Goal: Task Accomplishment & Management: Use online tool/utility

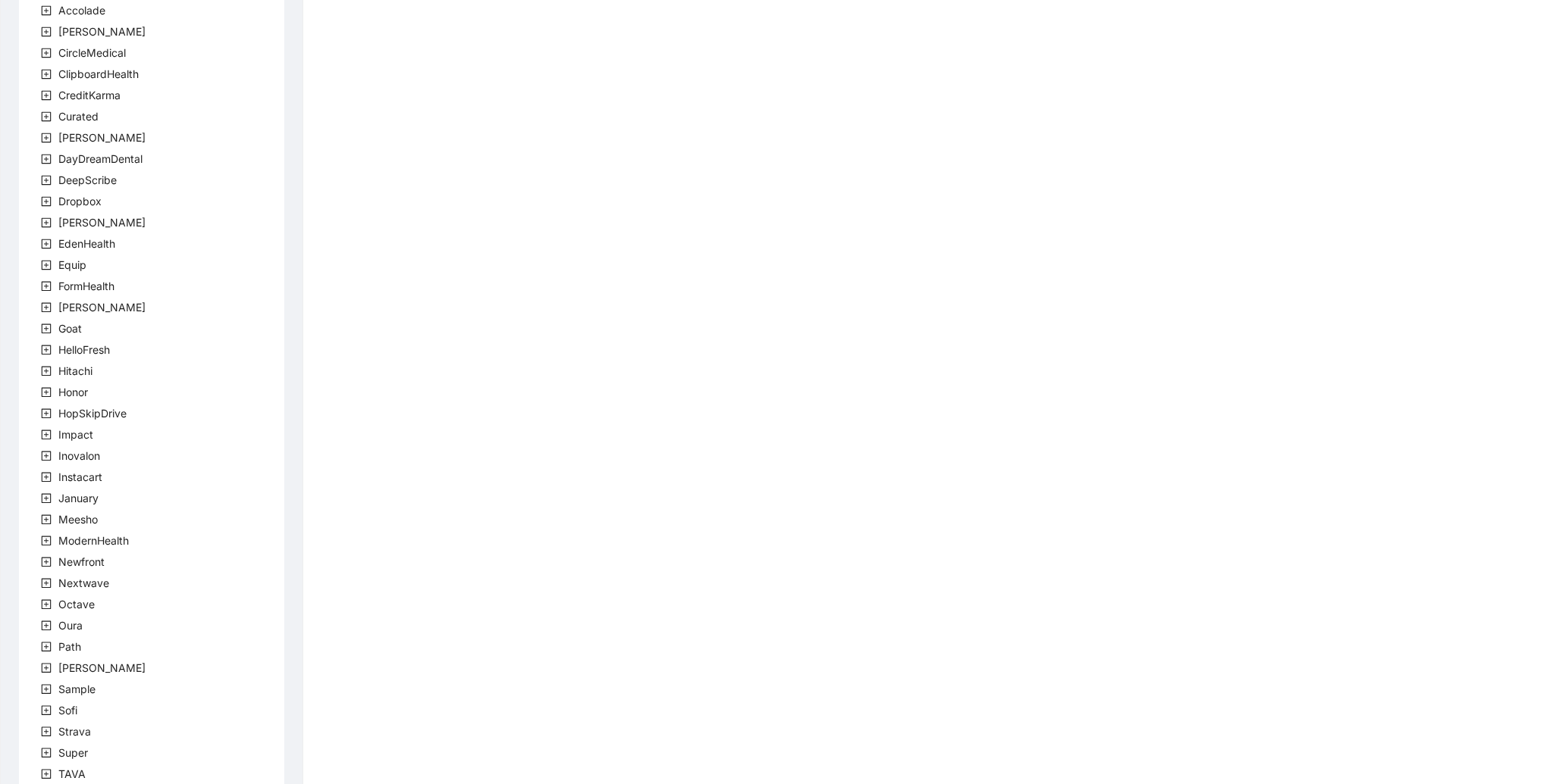
scroll to position [100, 0]
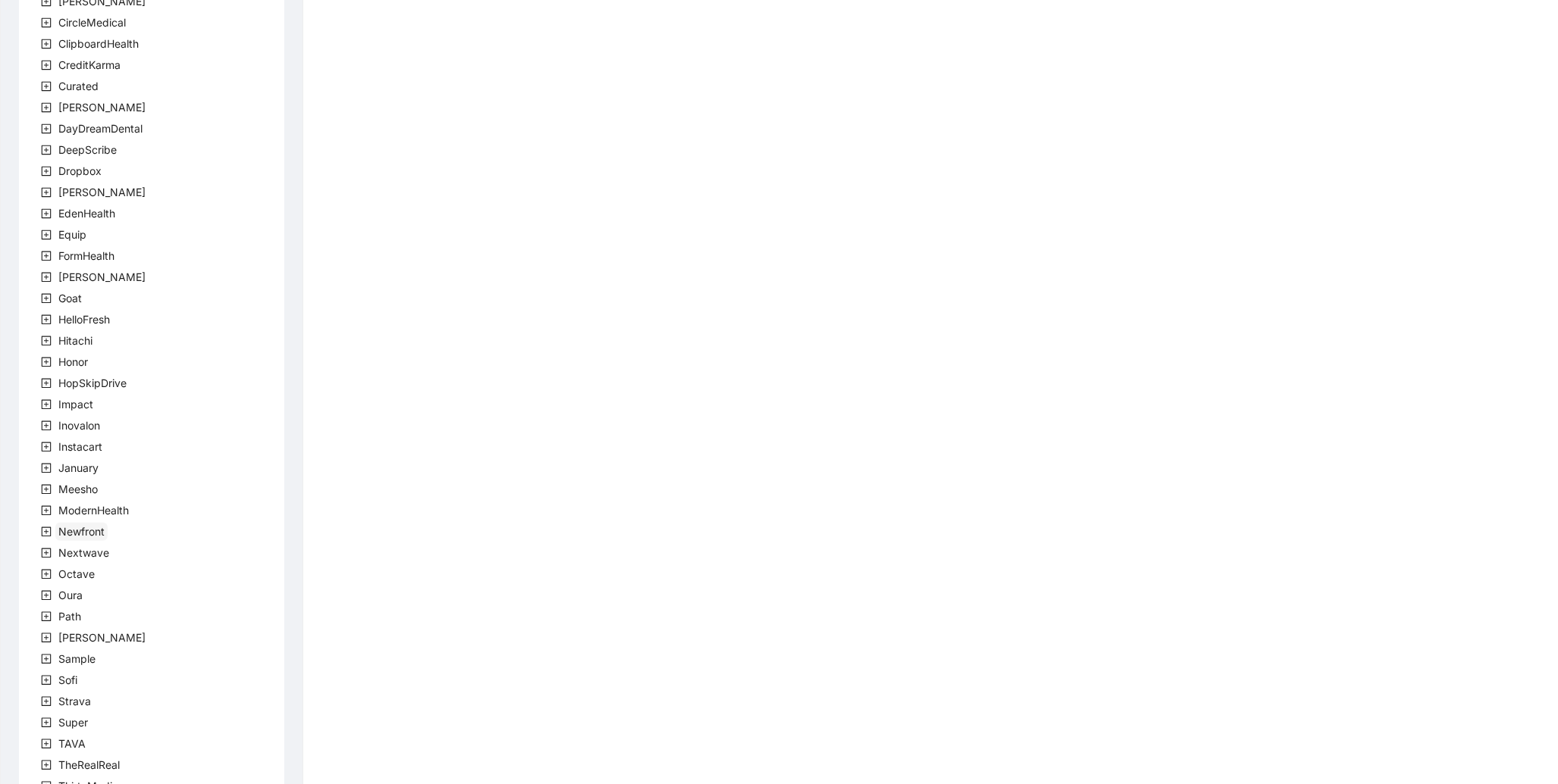
click at [92, 526] on span "Newfront" at bounding box center [81, 531] width 46 height 13
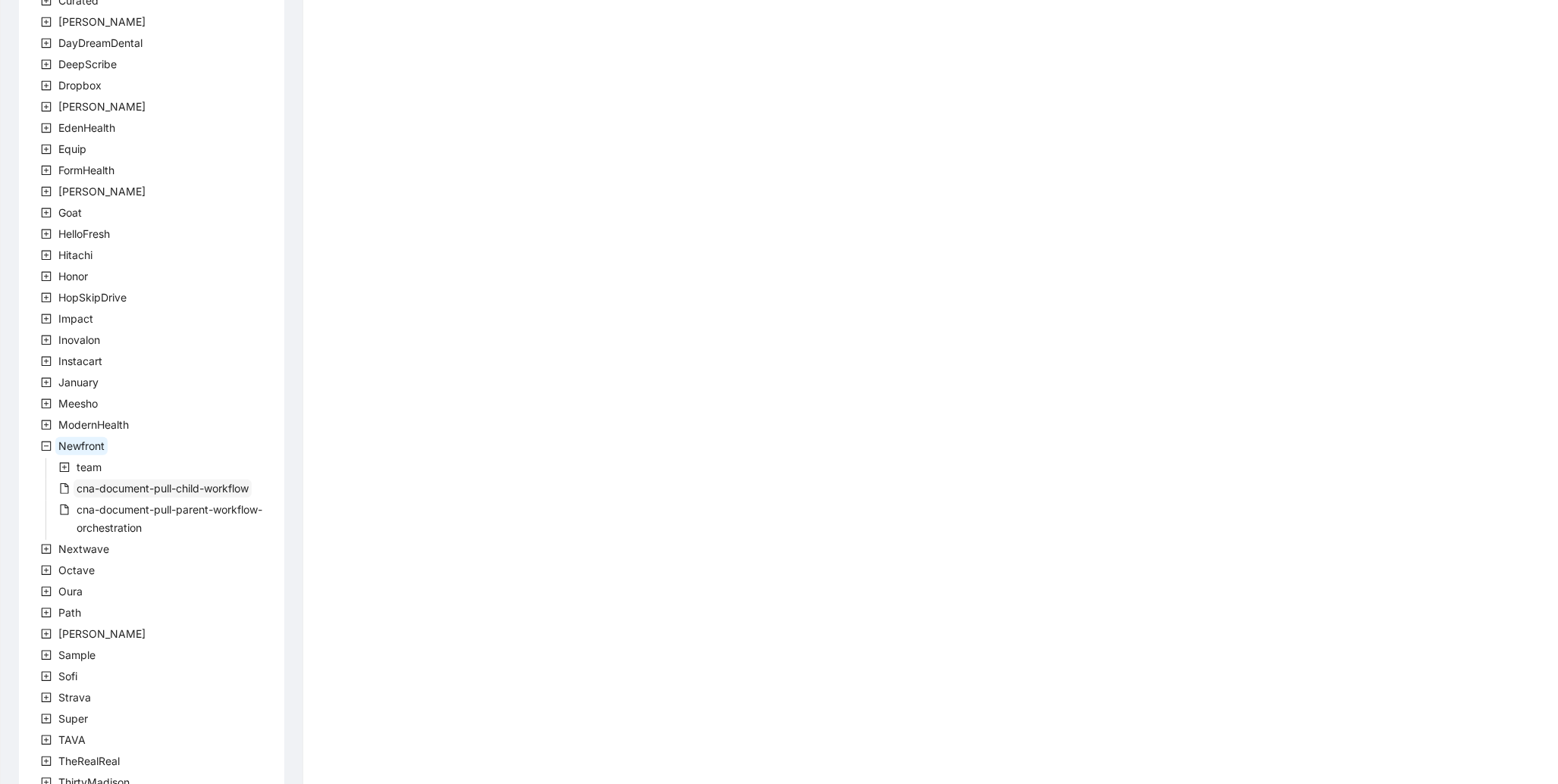
scroll to position [202, 0]
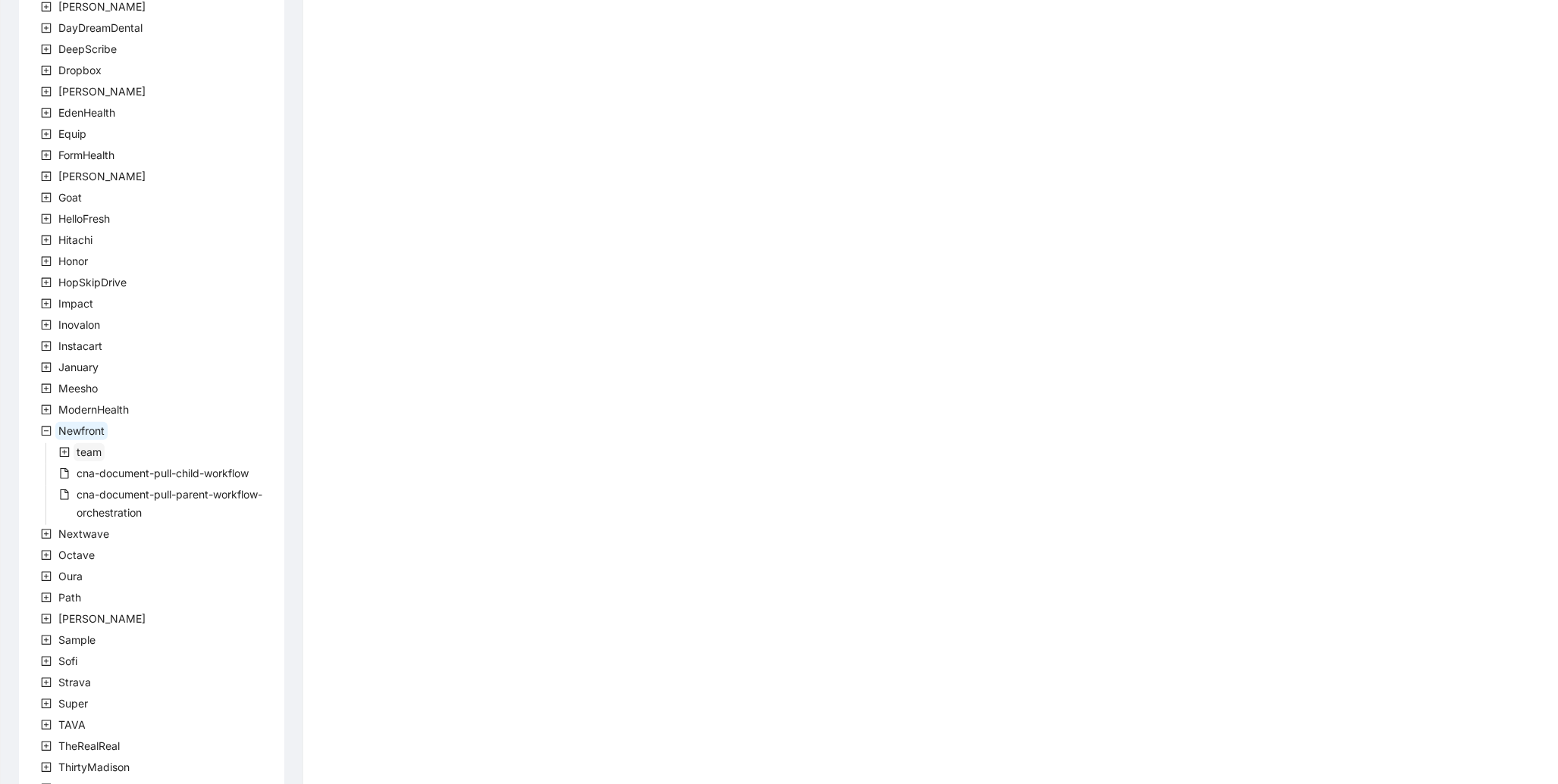
click at [78, 455] on span "team" at bounding box center [89, 452] width 25 height 13
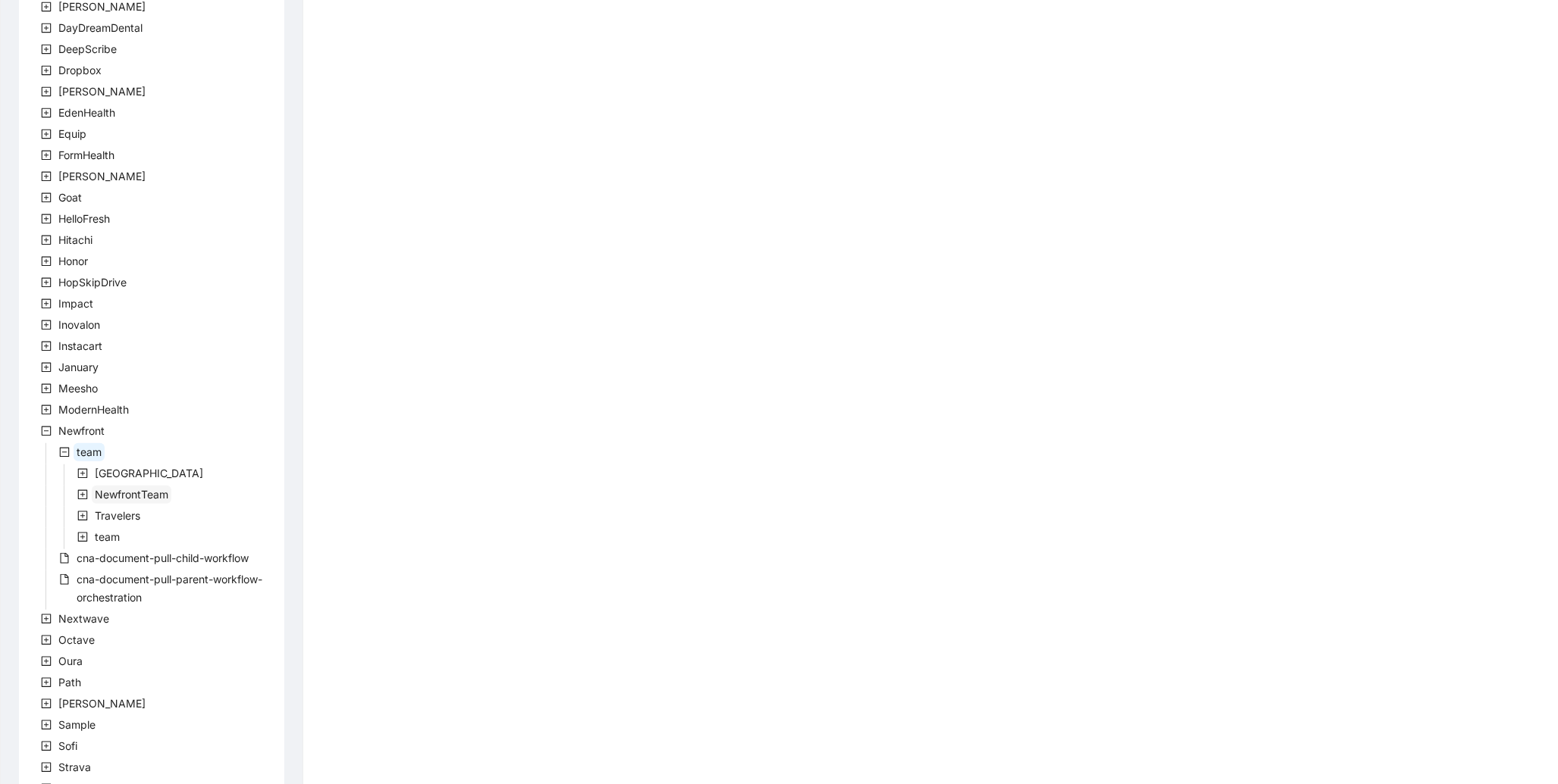
click at [132, 493] on span "NewfrontTeam" at bounding box center [131, 494] width 74 height 13
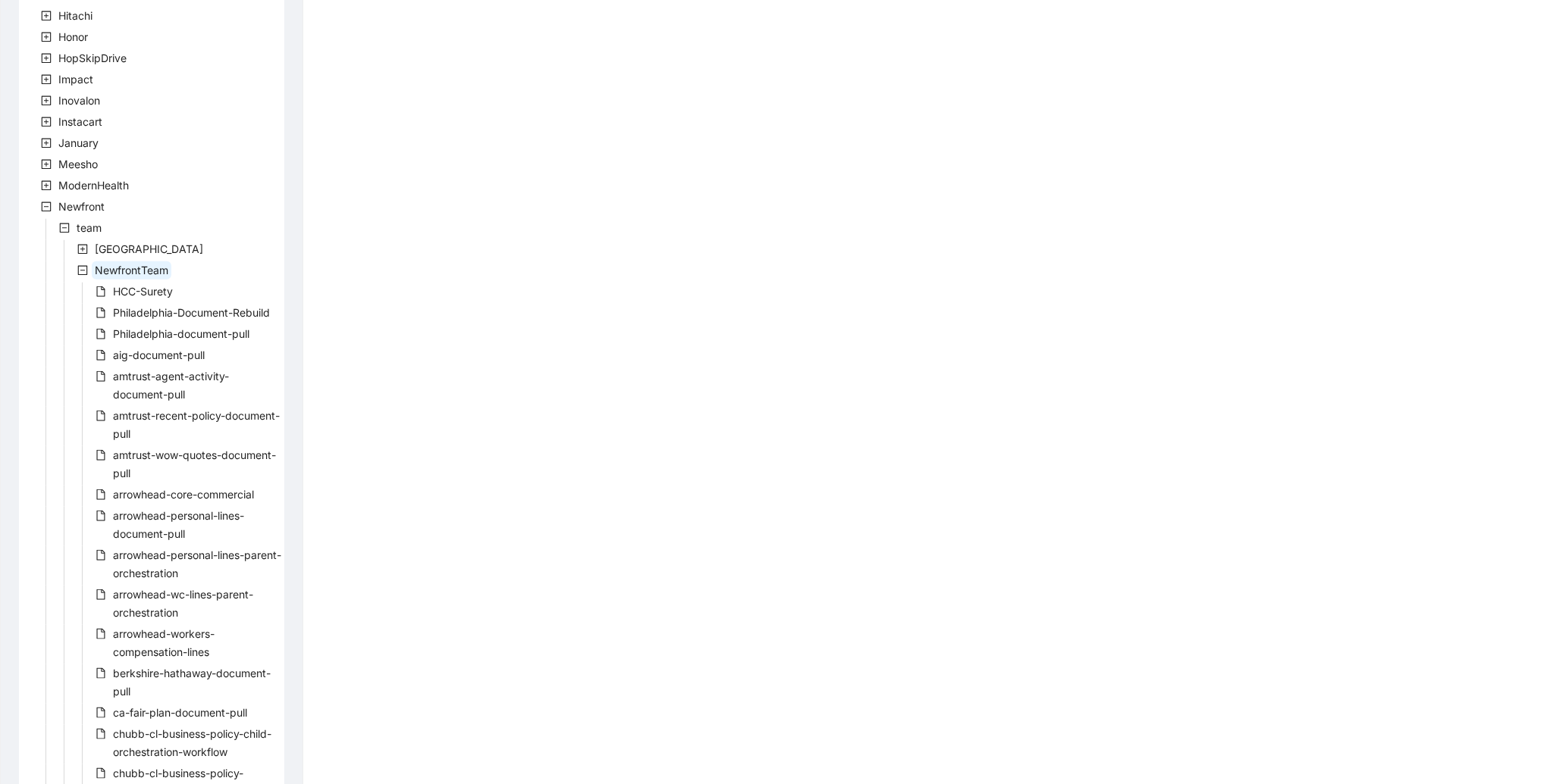
scroll to position [505, 0]
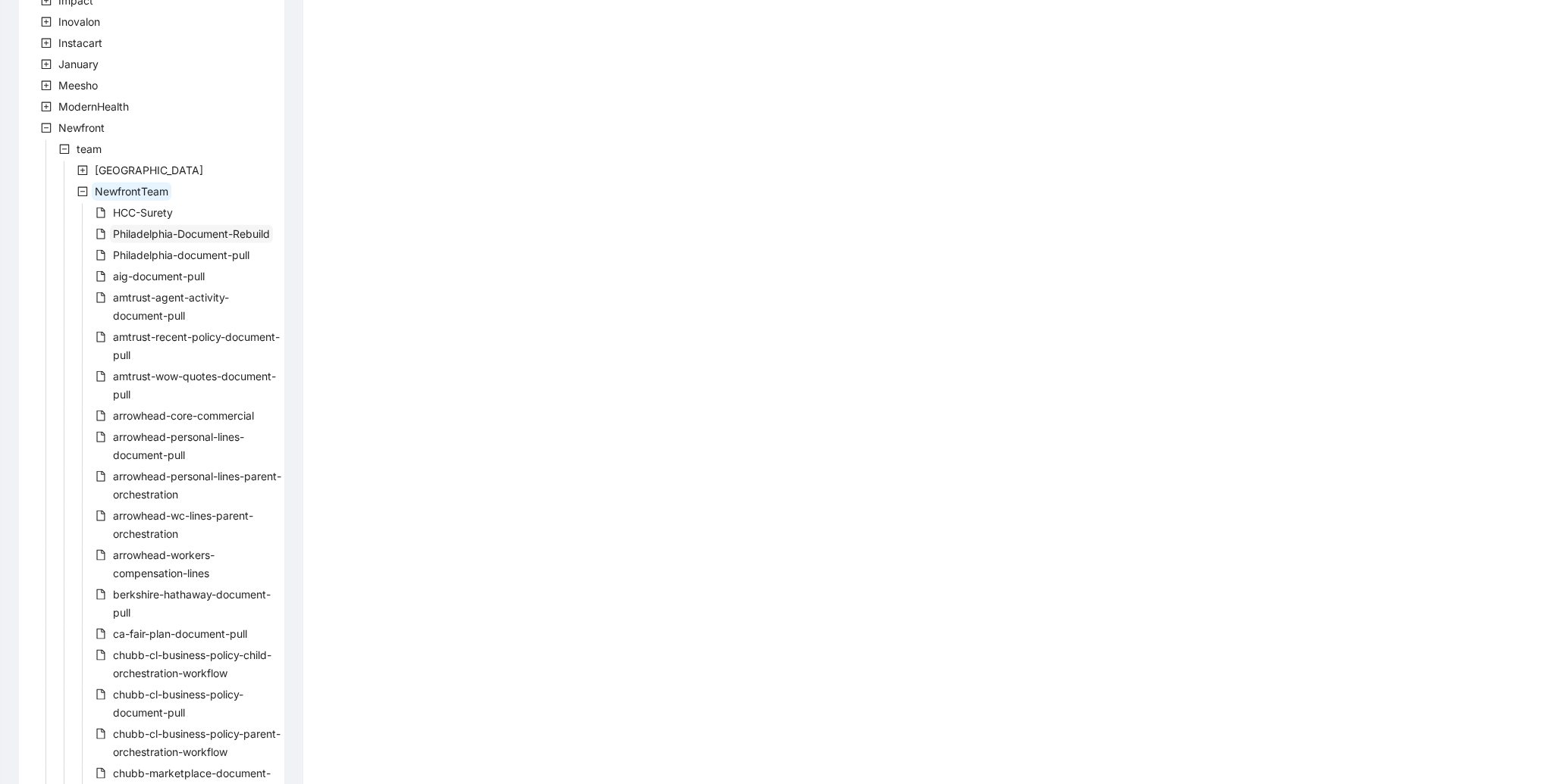
click at [191, 229] on span "Philadelphia-Document-Rebuild" at bounding box center [191, 233] width 156 height 13
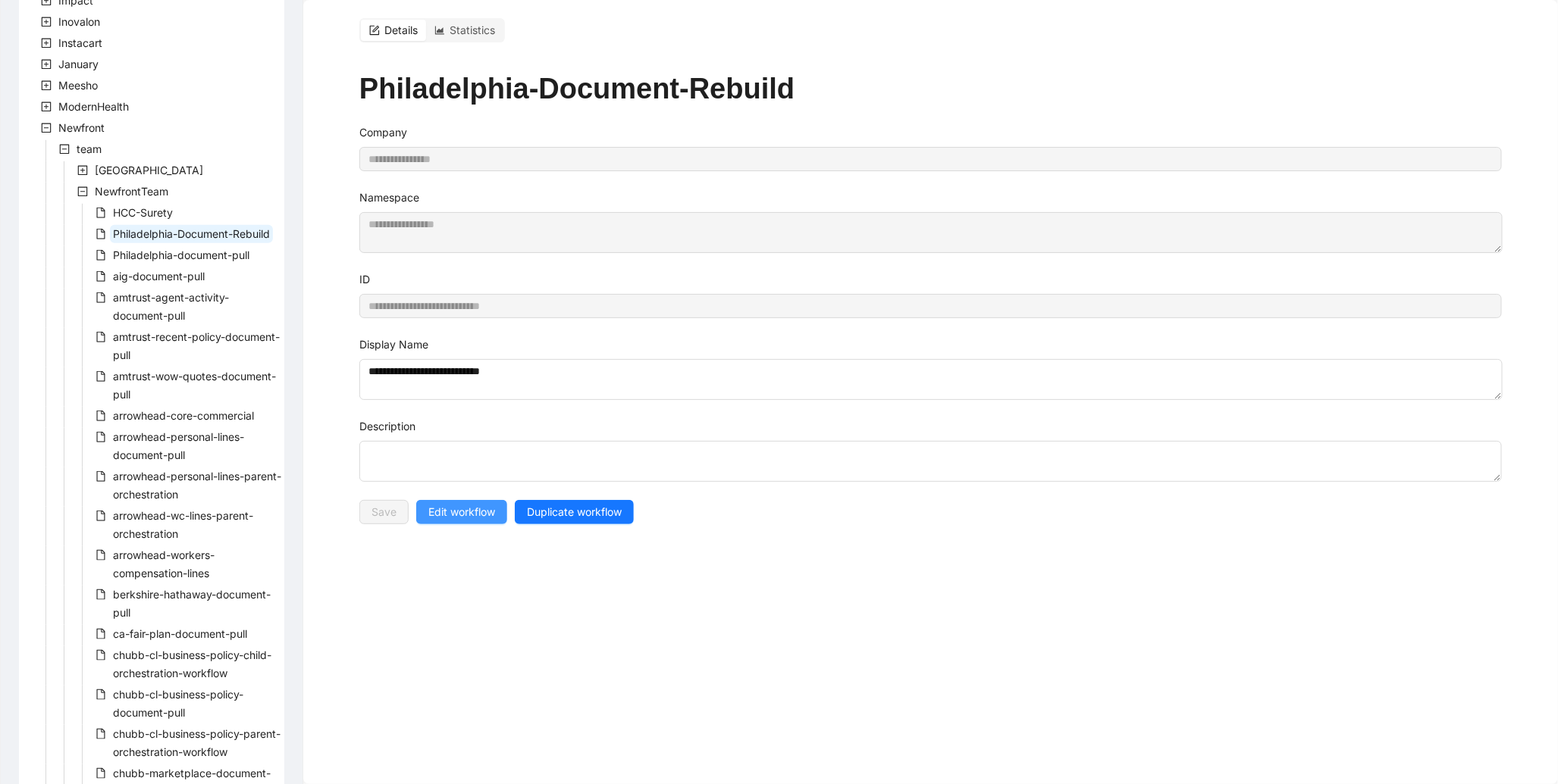
click at [483, 510] on span "Edit workflow" at bounding box center [462, 512] width 67 height 17
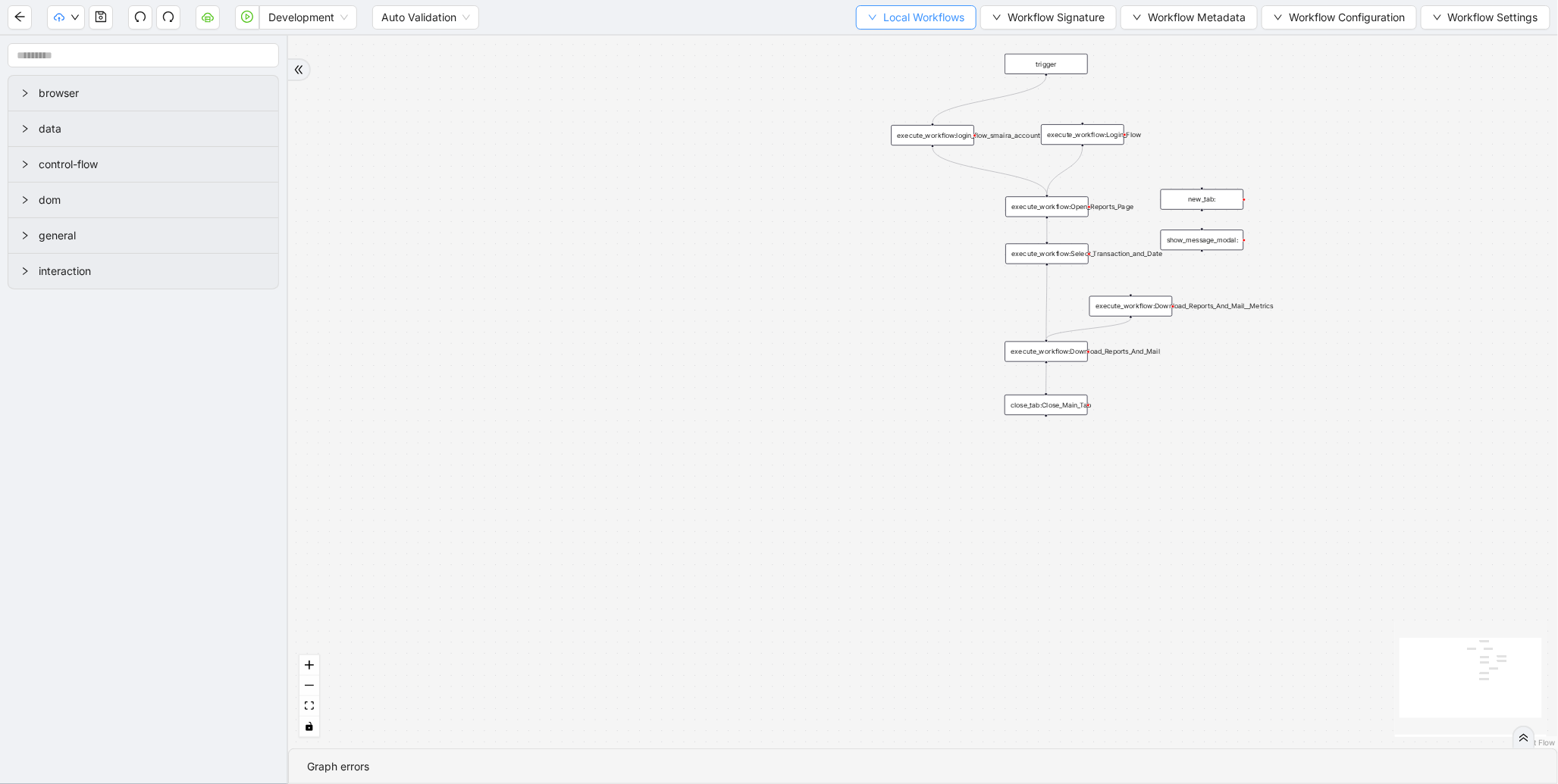
click at [907, 9] on span "Local Workflows" at bounding box center [923, 17] width 81 height 17
click at [893, 40] on span "Select" at bounding box center [909, 46] width 98 height 17
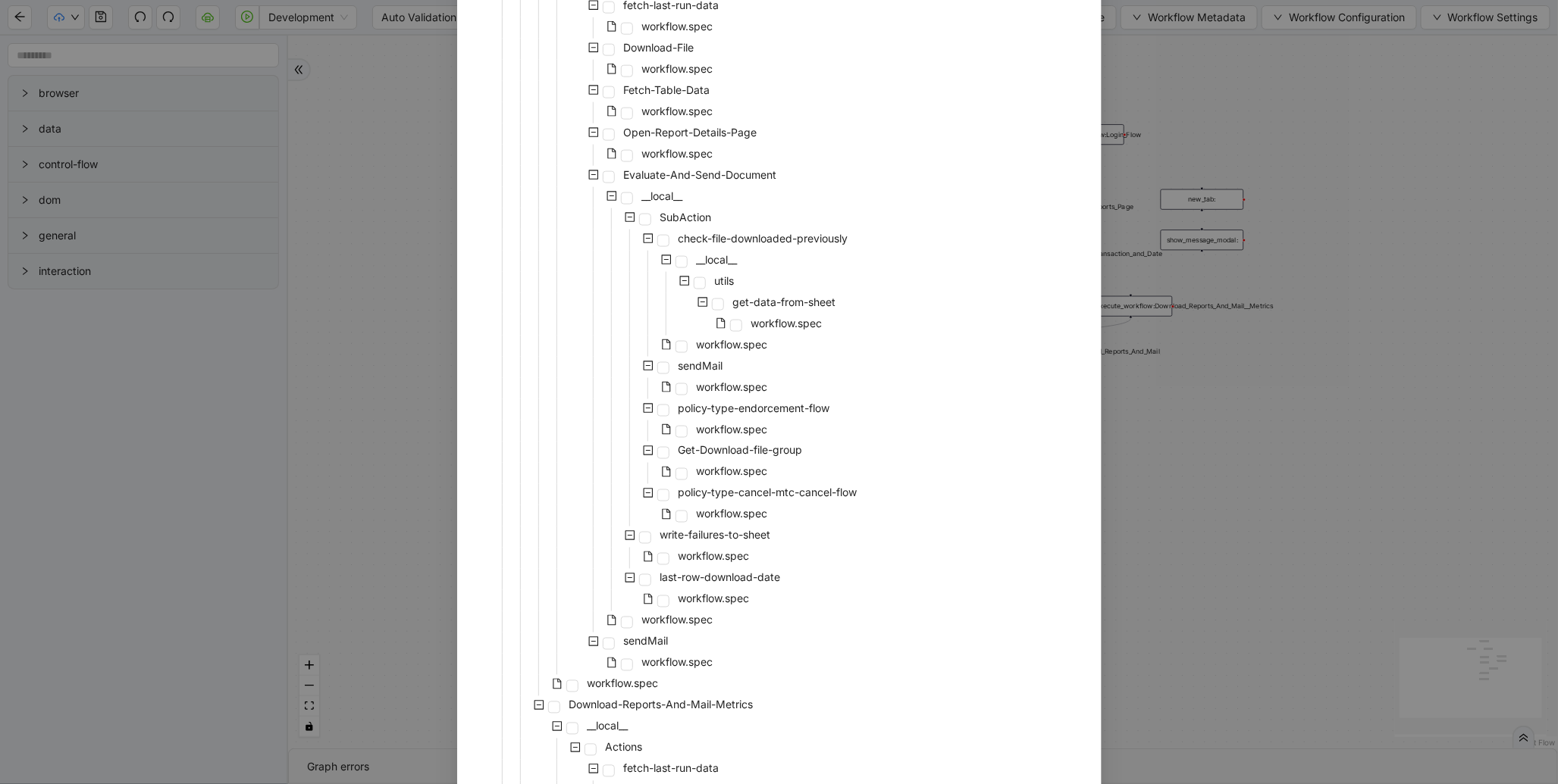
scroll to position [965, 0]
click at [660, 246] on span at bounding box center [663, 244] width 12 height 12
click at [679, 344] on span at bounding box center [681, 350] width 12 height 12
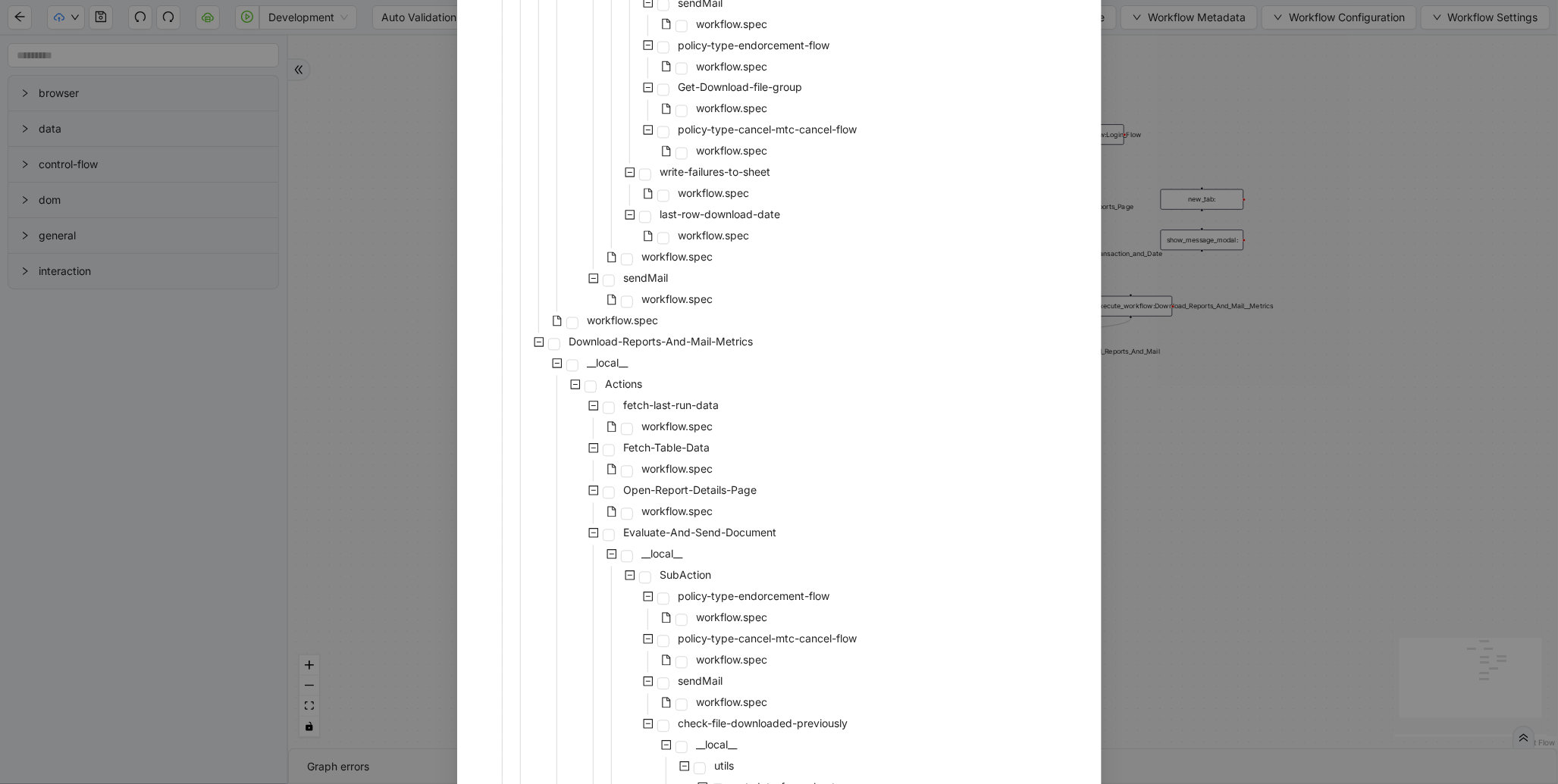
scroll to position [1601, 0]
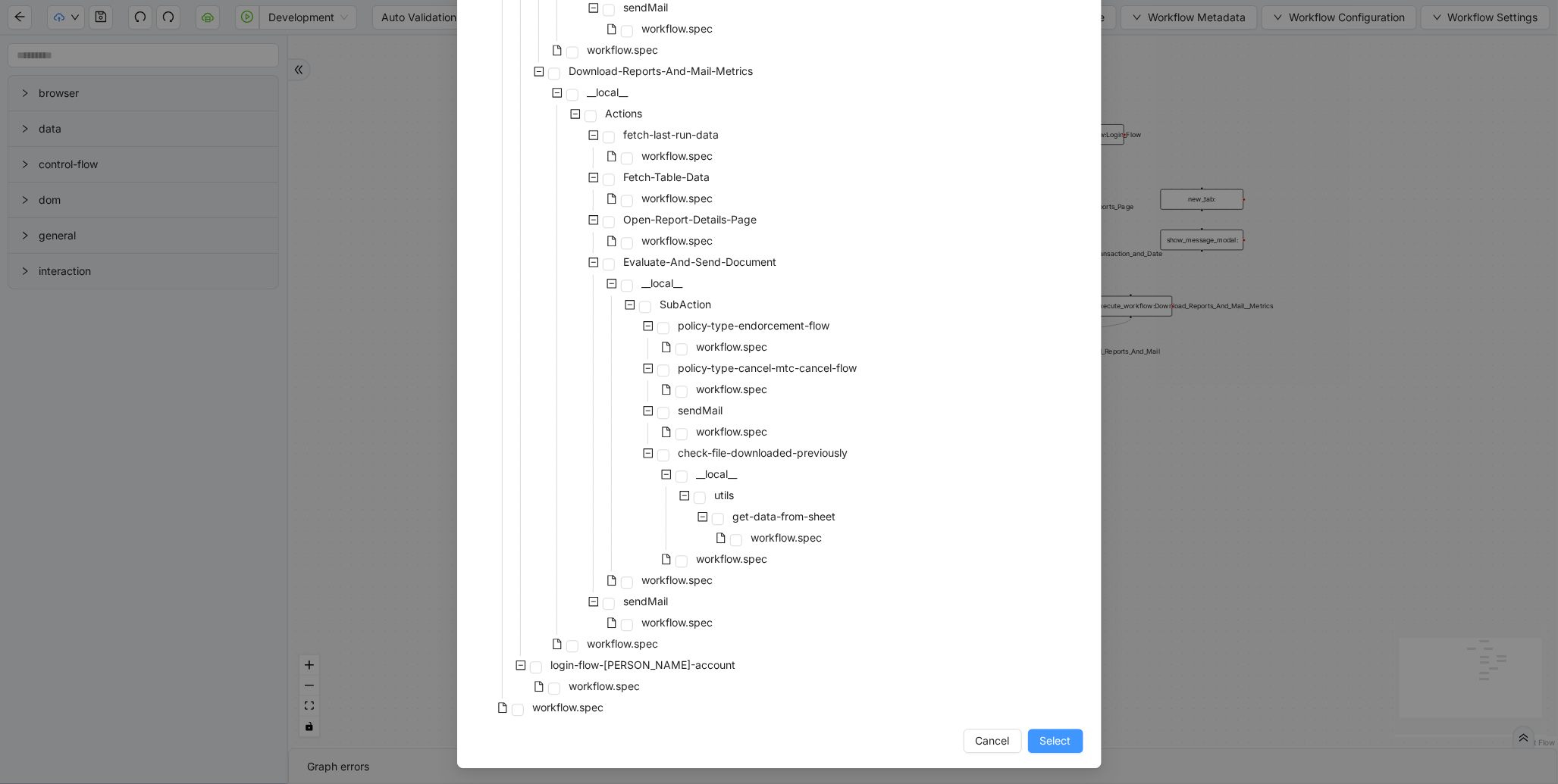
click at [1060, 737] on span "Select" at bounding box center [1056, 741] width 31 height 17
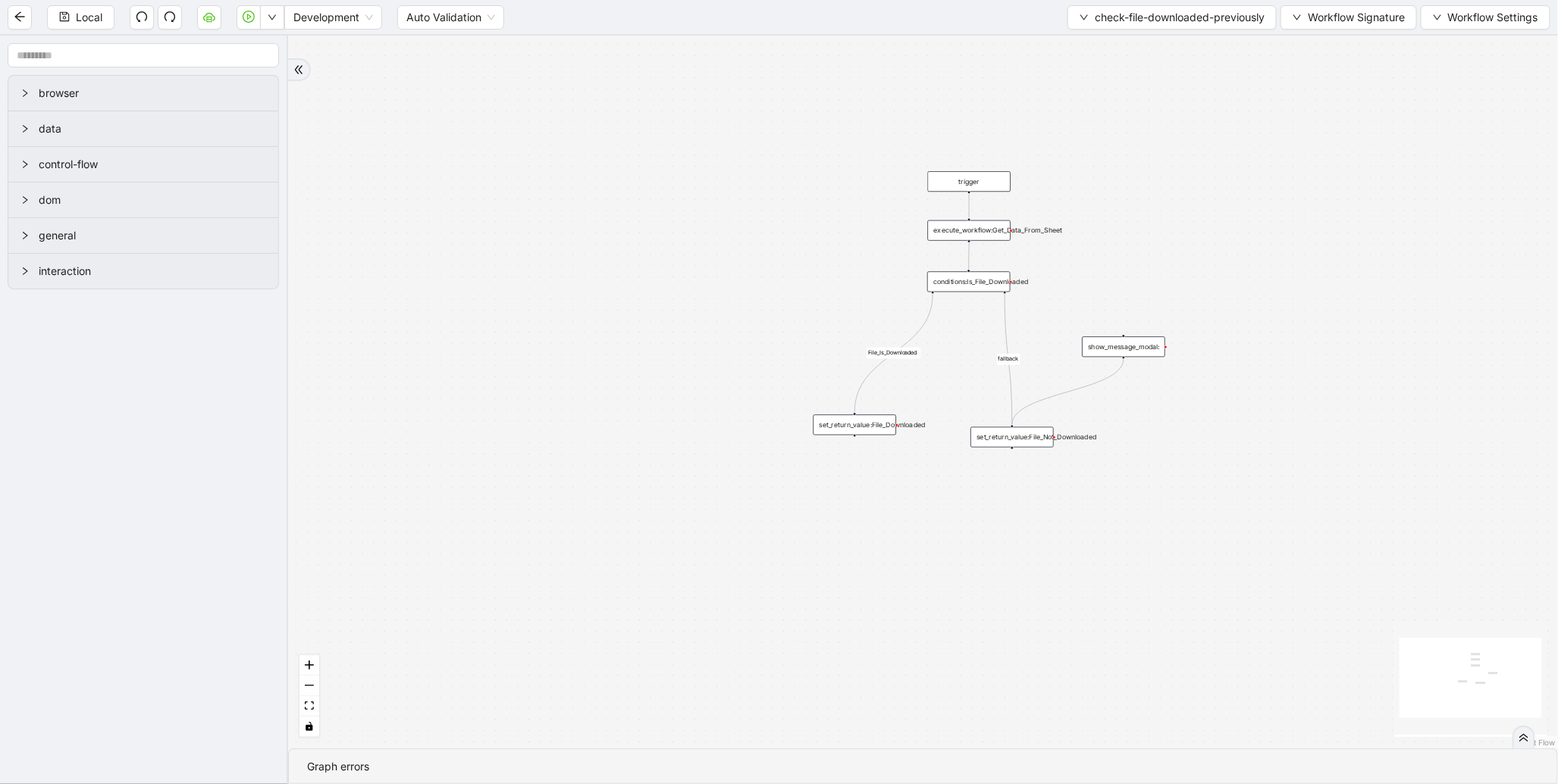
click at [966, 305] on div "File_Is_Downloaded fallback trigger conditions:Is_File_Downloaded execute_workf…" at bounding box center [923, 392] width 1270 height 713
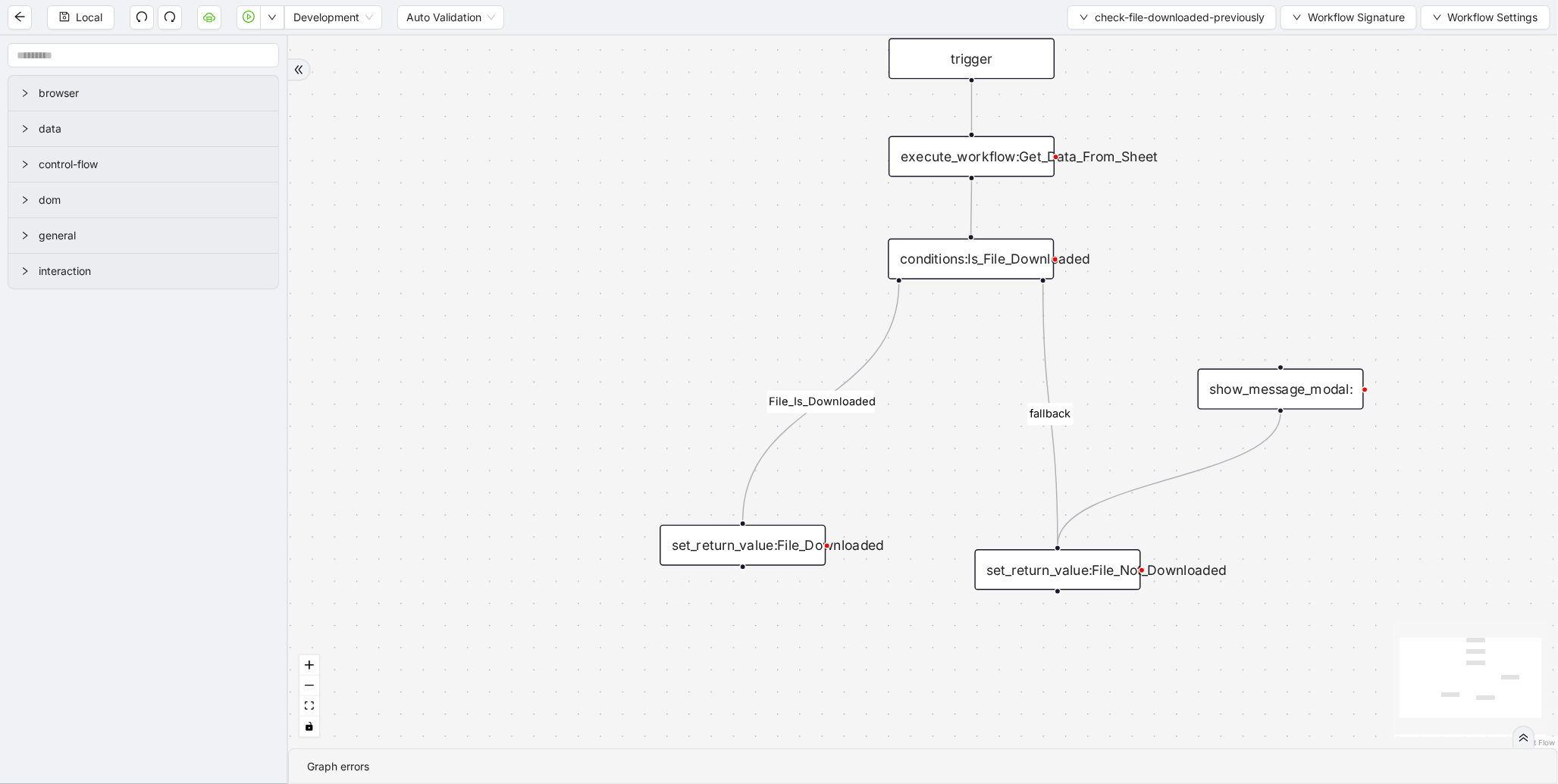
click at [988, 259] on div "conditions:Is_File_Downloaded" at bounding box center [970, 260] width 166 height 41
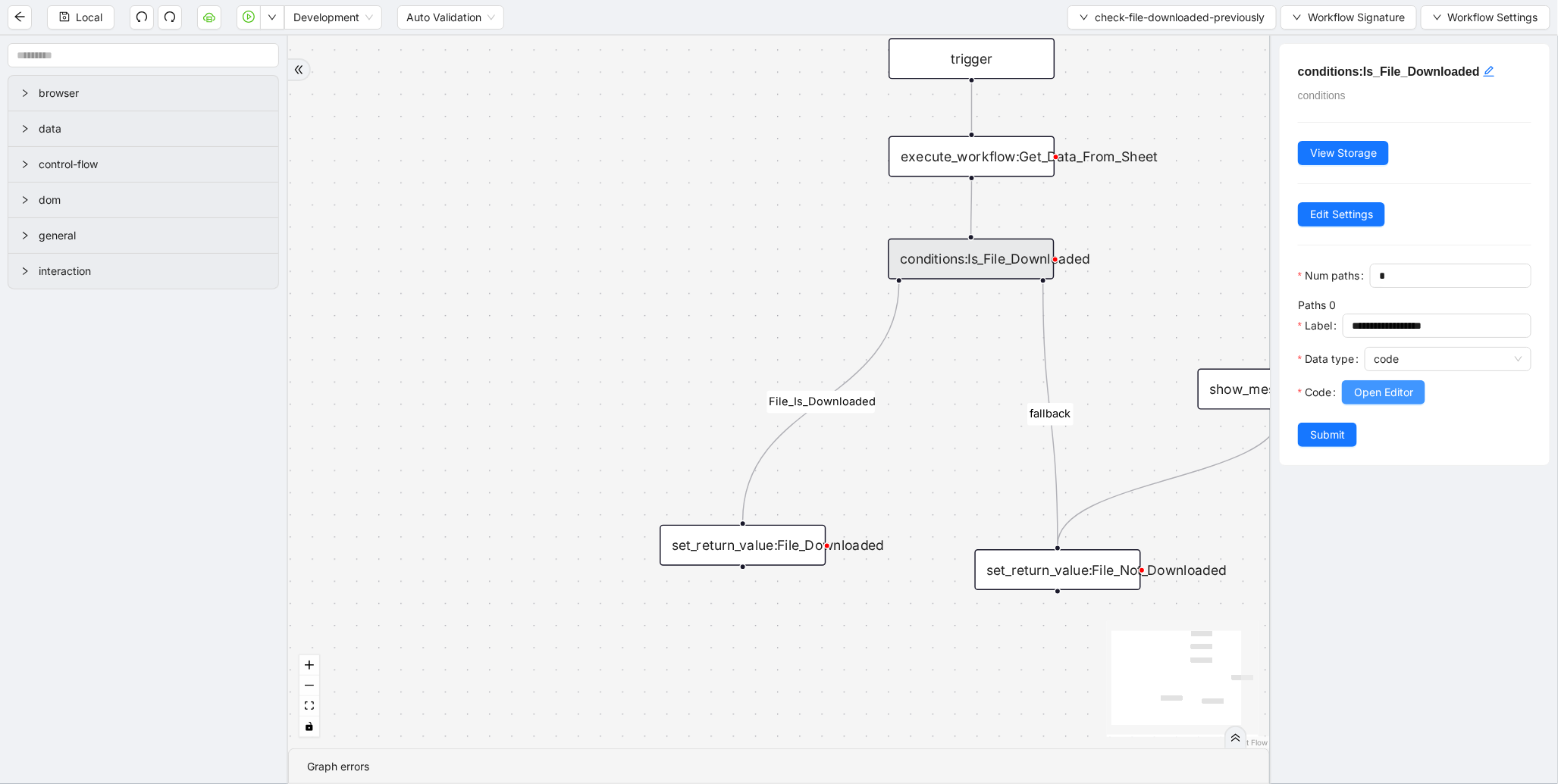
click at [1375, 404] on button "Open Editor" at bounding box center [1383, 392] width 84 height 25
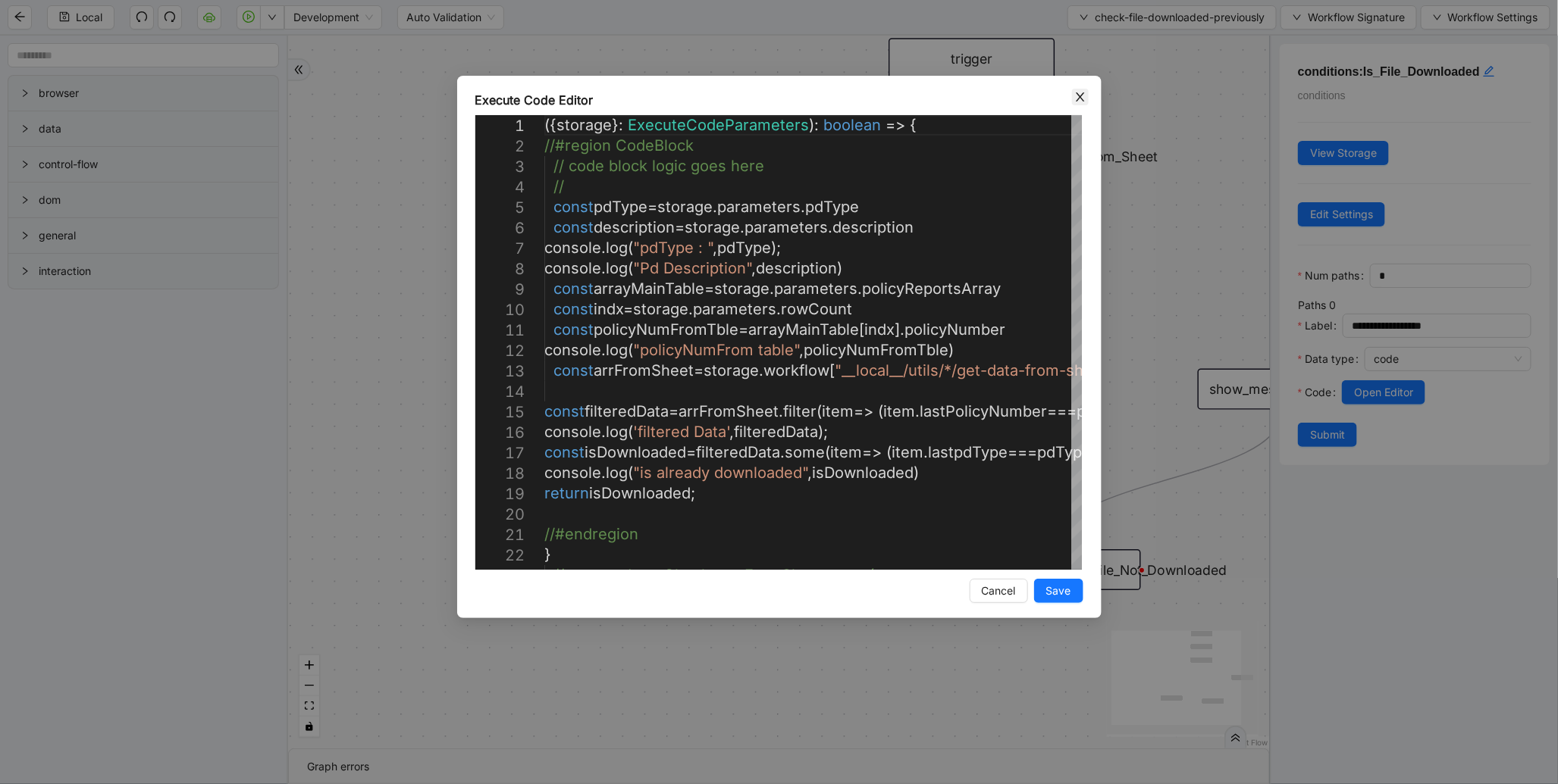
click at [1081, 99] on icon "close" at bounding box center [1081, 96] width 12 height 12
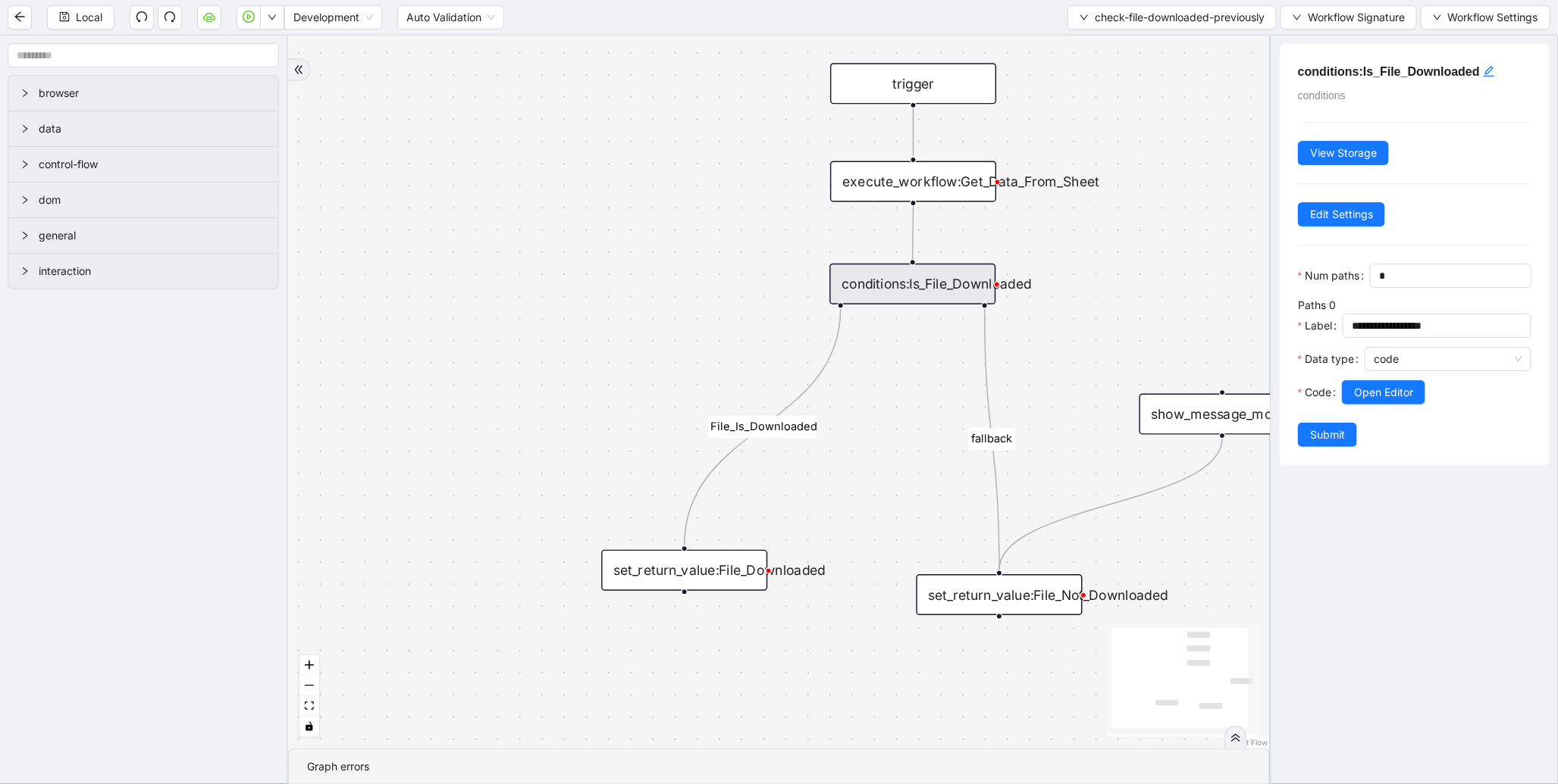
drag, startPoint x: 1126, startPoint y: 198, endPoint x: 1046, endPoint y: 229, distance: 85.8
click at [1046, 229] on div "File_Is_Downloaded fallback trigger conditions:Is_File_Downloaded execute_workf…" at bounding box center [779, 392] width 982 height 713
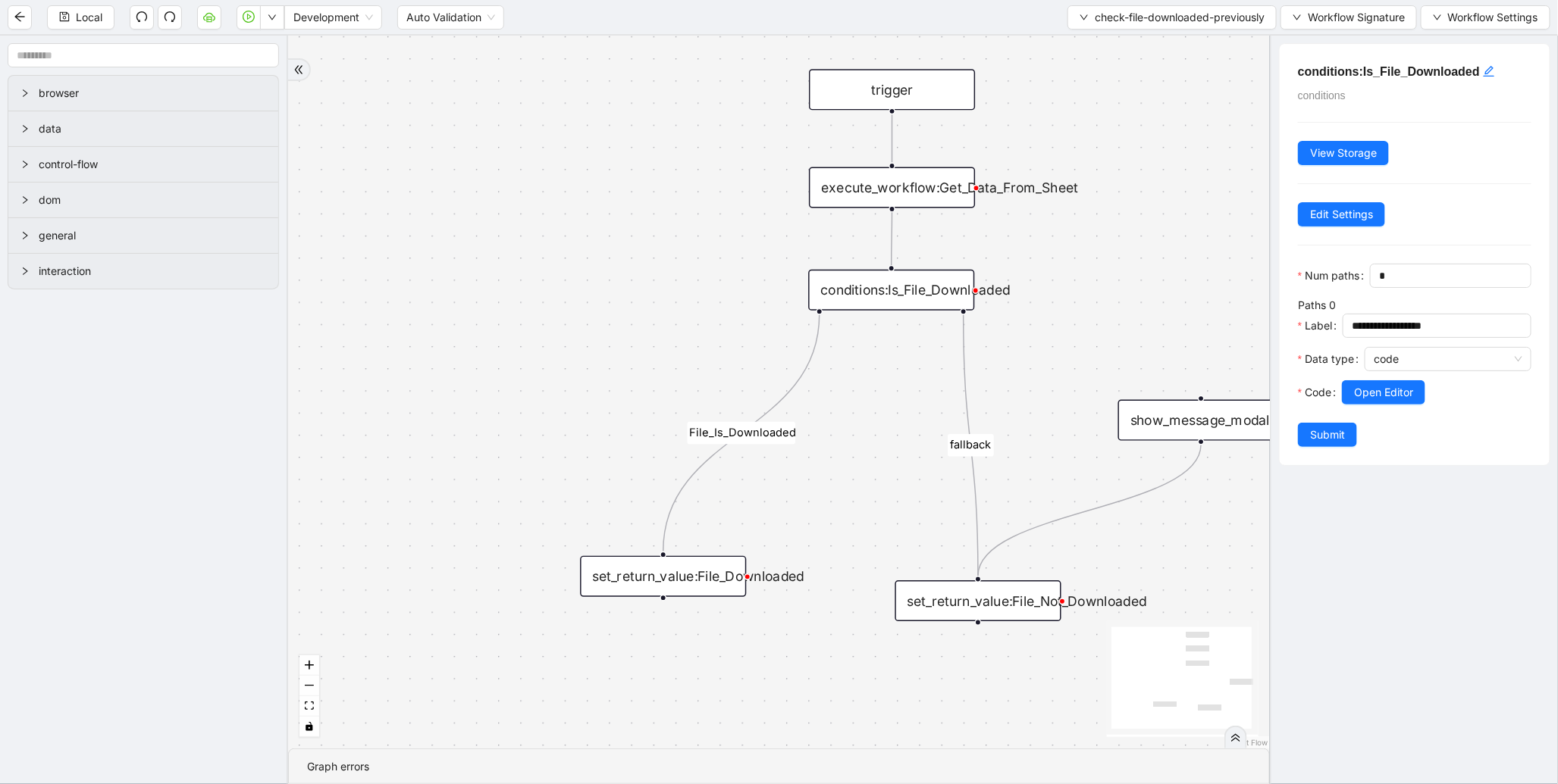
click at [886, 185] on div "execute_workflow:Get_Data_From_Sheet" at bounding box center [892, 188] width 166 height 41
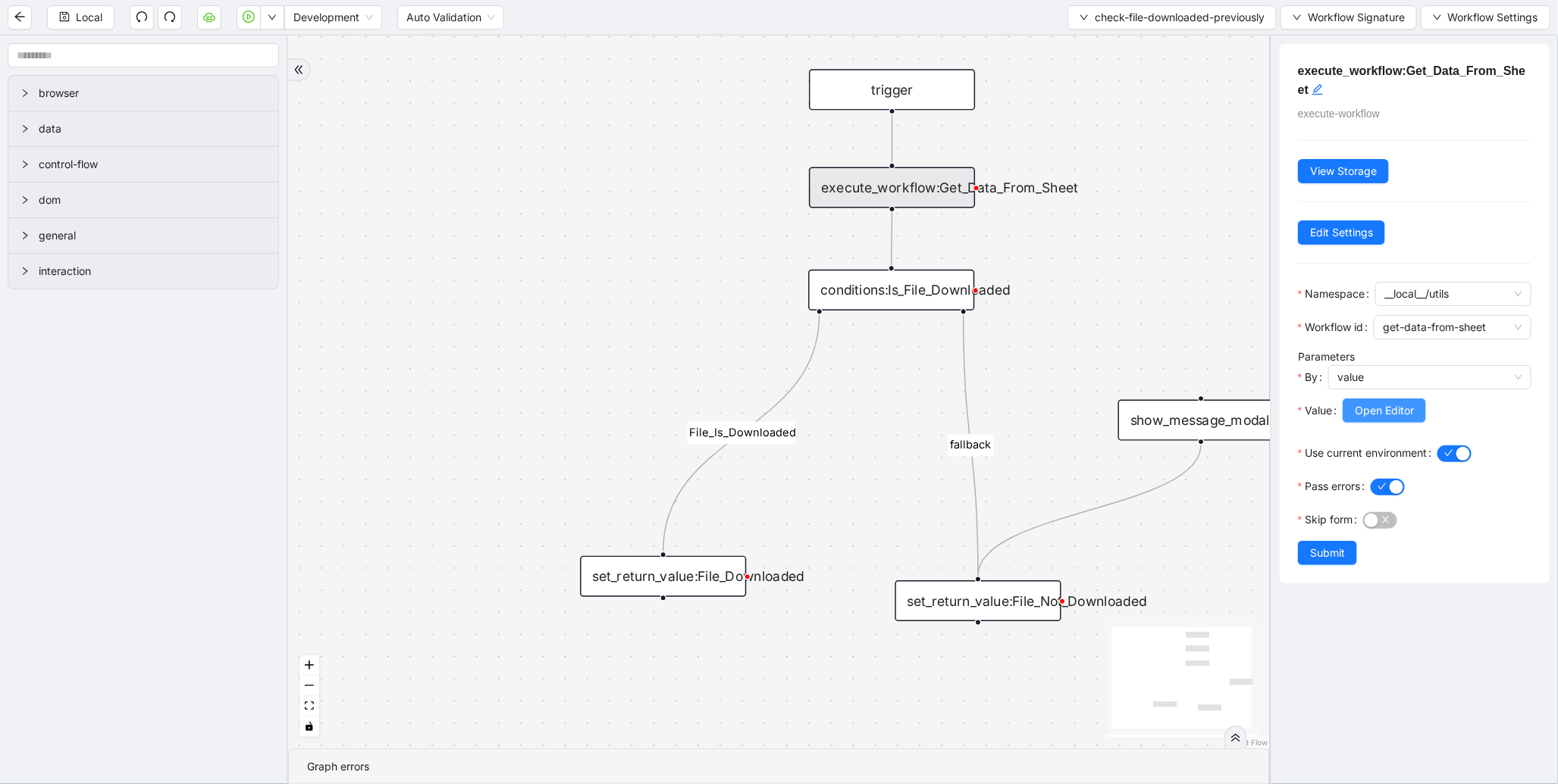
click at [1392, 421] on div "Open Editor" at bounding box center [1437, 419] width 189 height 42
click at [1392, 421] on button "Open Editor" at bounding box center [1384, 410] width 84 height 25
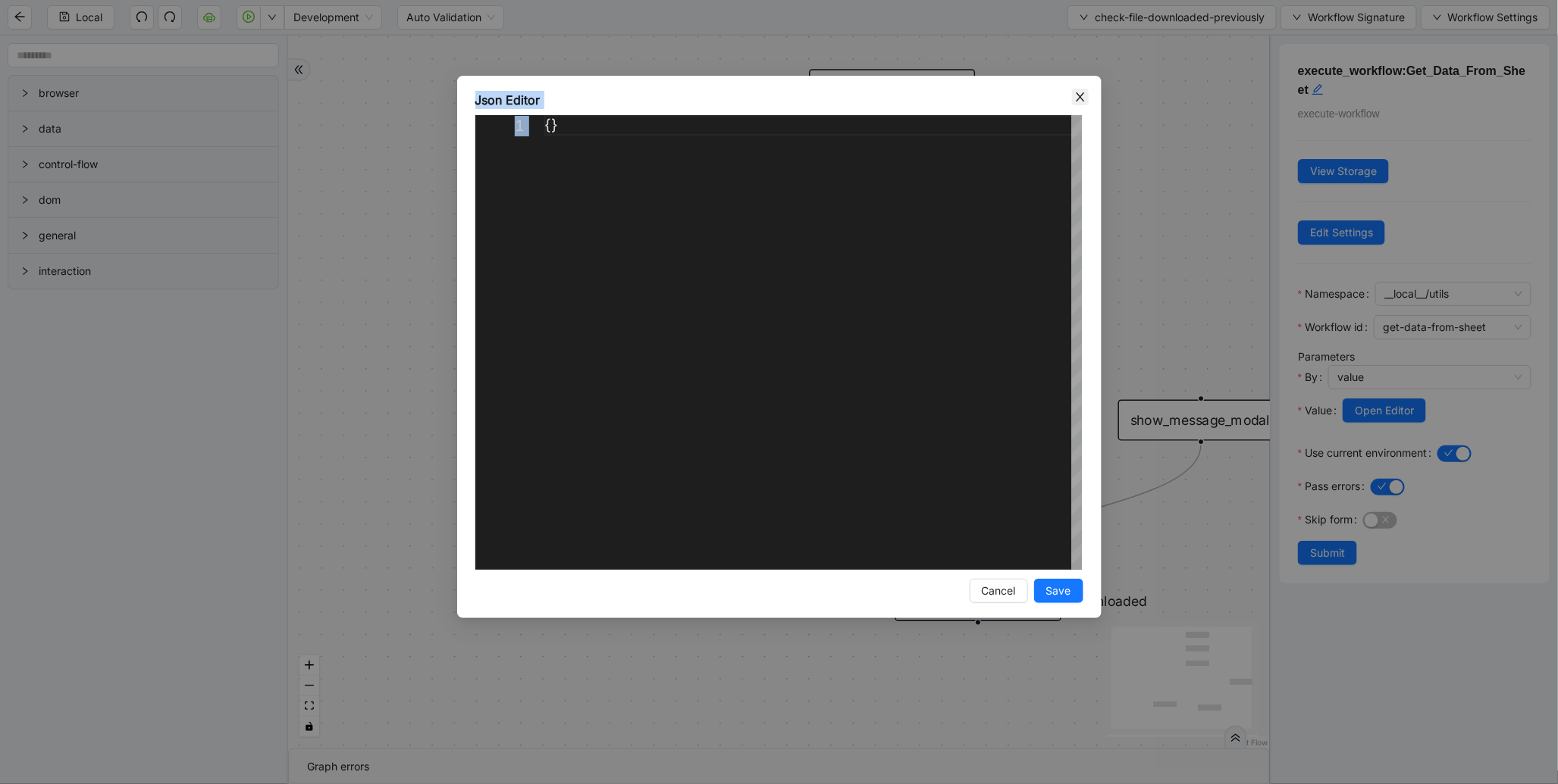
drag, startPoint x: 1153, startPoint y: 214, endPoint x: 1072, endPoint y: 96, distance: 143.1
click at [1072, 96] on div "Json Editor 1 {} ** Enter to Rename, Shift+Enter to Preview Cancel Save" at bounding box center [779, 392] width 1558 height 784
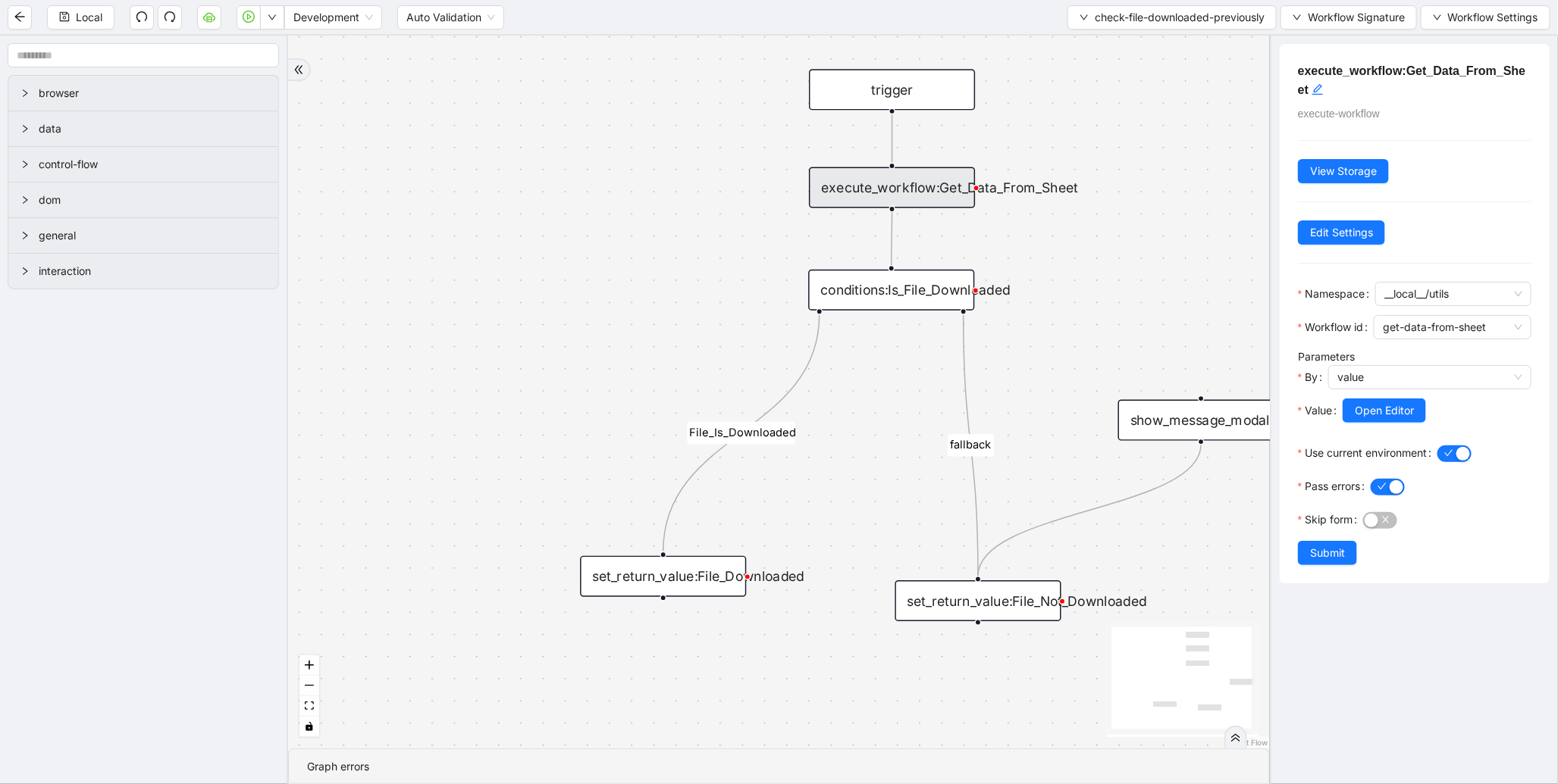
click at [1072, 96] on body "Local Development Auto Validation check-file-downloaded-previously Workflow Sig…" at bounding box center [779, 392] width 1558 height 784
click at [1126, 21] on span "check-file-downloaded-previously" at bounding box center [1179, 17] width 170 height 17
click at [1102, 49] on span "Select" at bounding box center [1167, 46] width 189 height 17
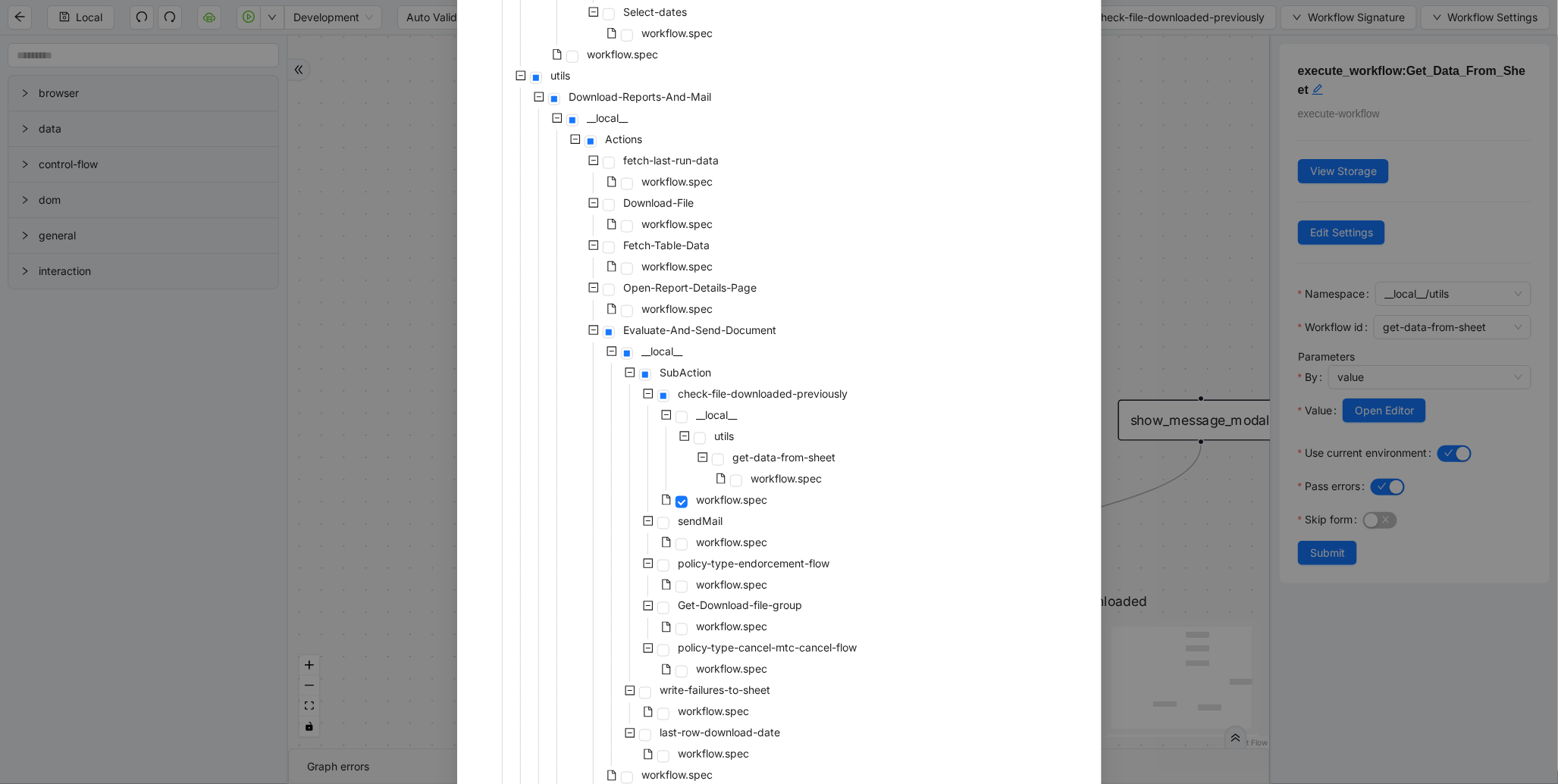
scroll to position [815, 0]
click at [1188, 292] on div "Select Local Workflow [GEOGRAPHIC_DATA]-Document-Rebuild __local__ Login-Flow _…" at bounding box center [779, 392] width 1558 height 784
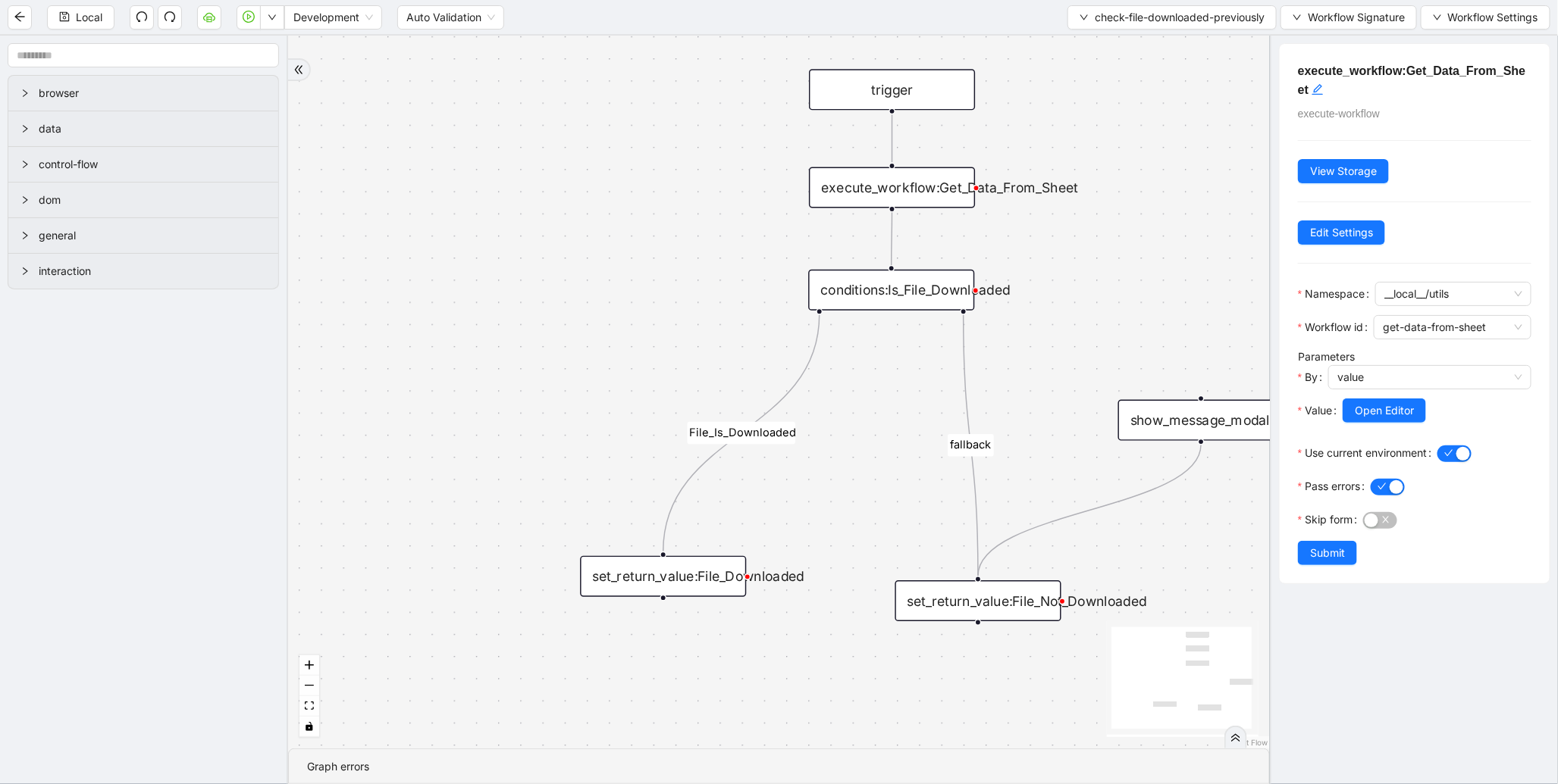
click at [903, 302] on div "conditions:Is_File_Downloaded" at bounding box center [891, 290] width 166 height 41
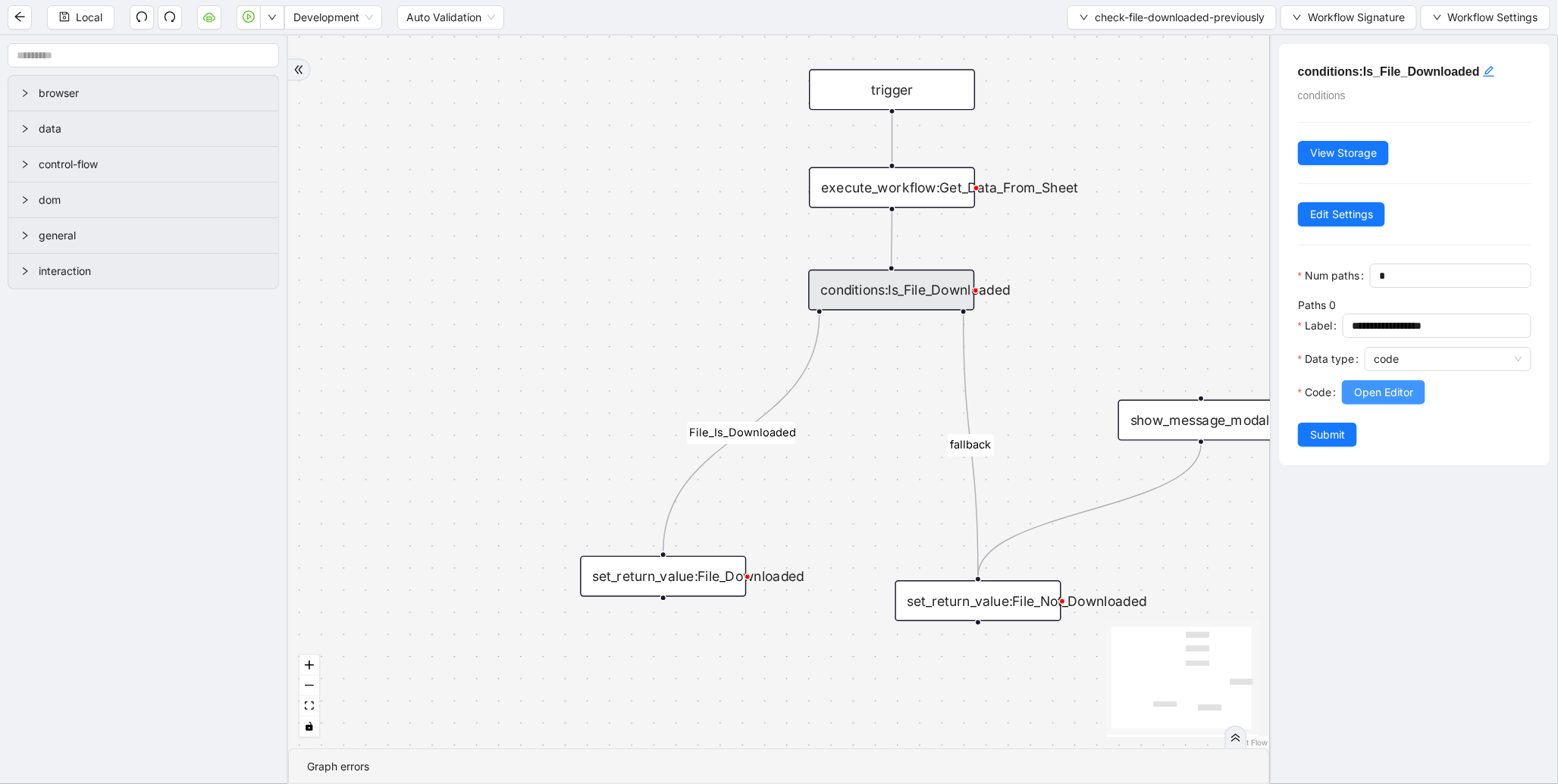
click at [1375, 400] on span "Open Editor" at bounding box center [1384, 392] width 59 height 17
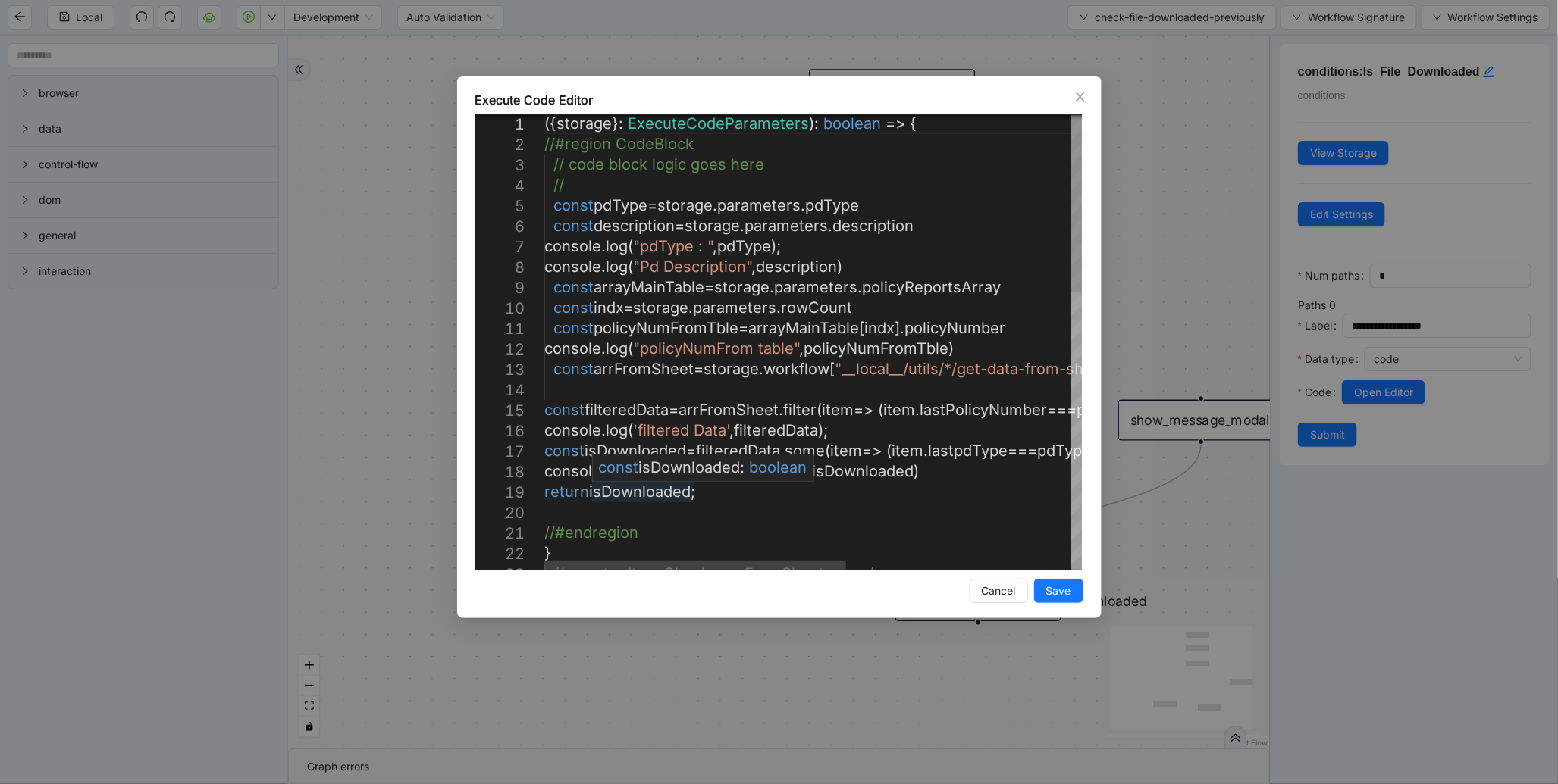
scroll to position [0, 0]
click at [643, 491] on div "console . log ( "pdType : " , pdType ); console . log ( "Pd Description" , desc…" at bounding box center [1013, 699] width 938 height 1171
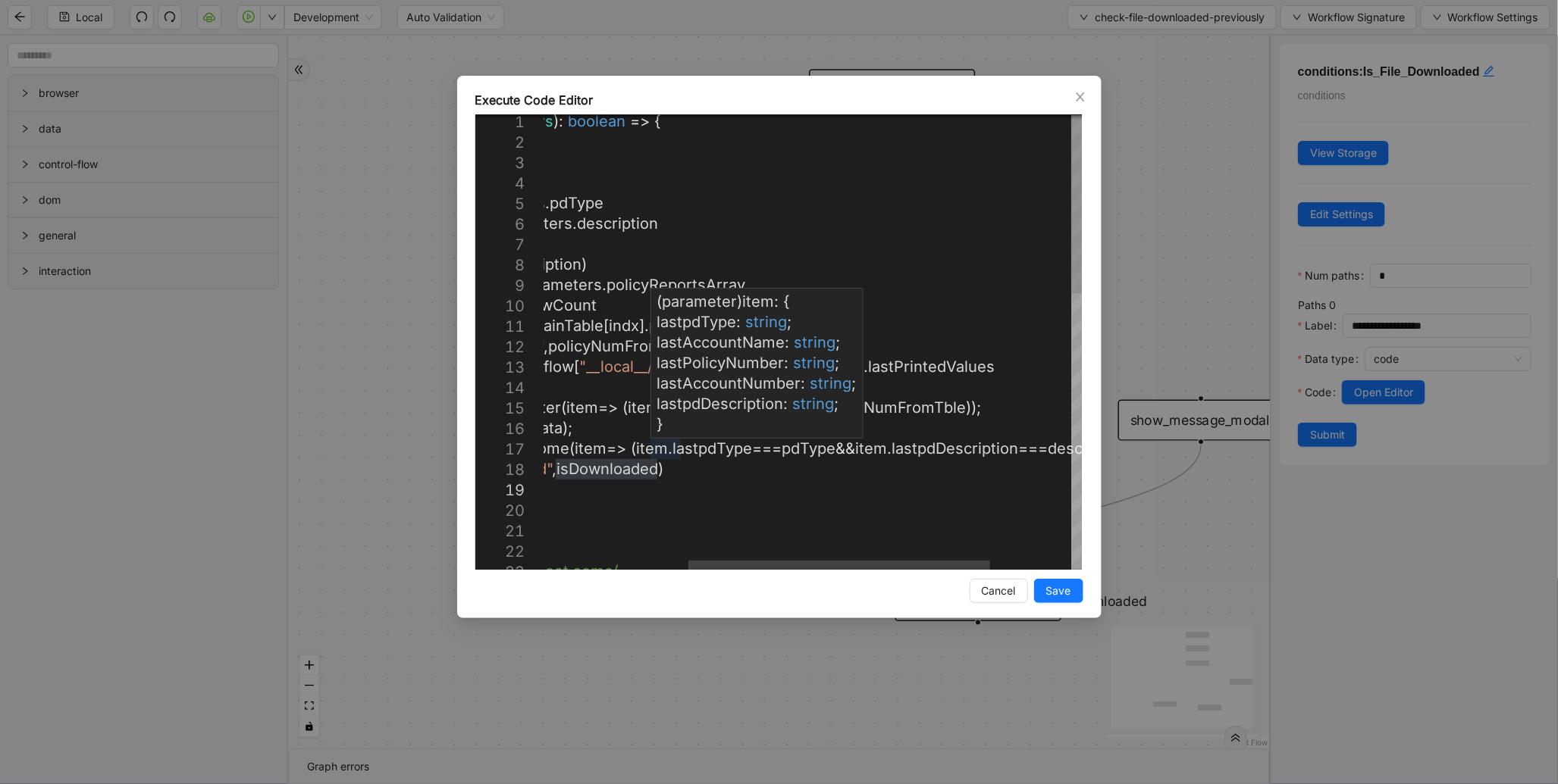
type textarea "**********"
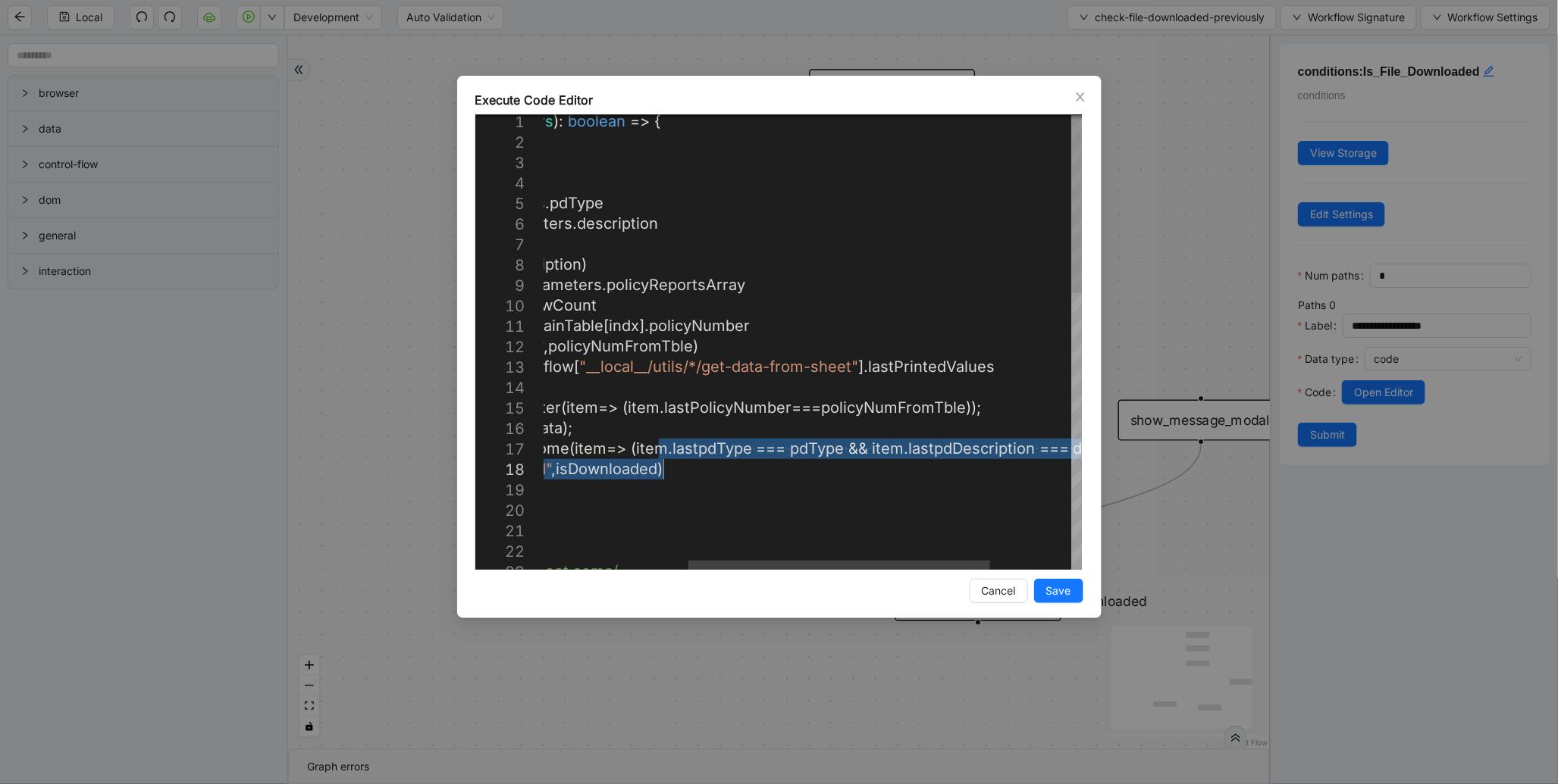
drag, startPoint x: 657, startPoint y: 446, endPoint x: 953, endPoint y: 456, distance: 296.2
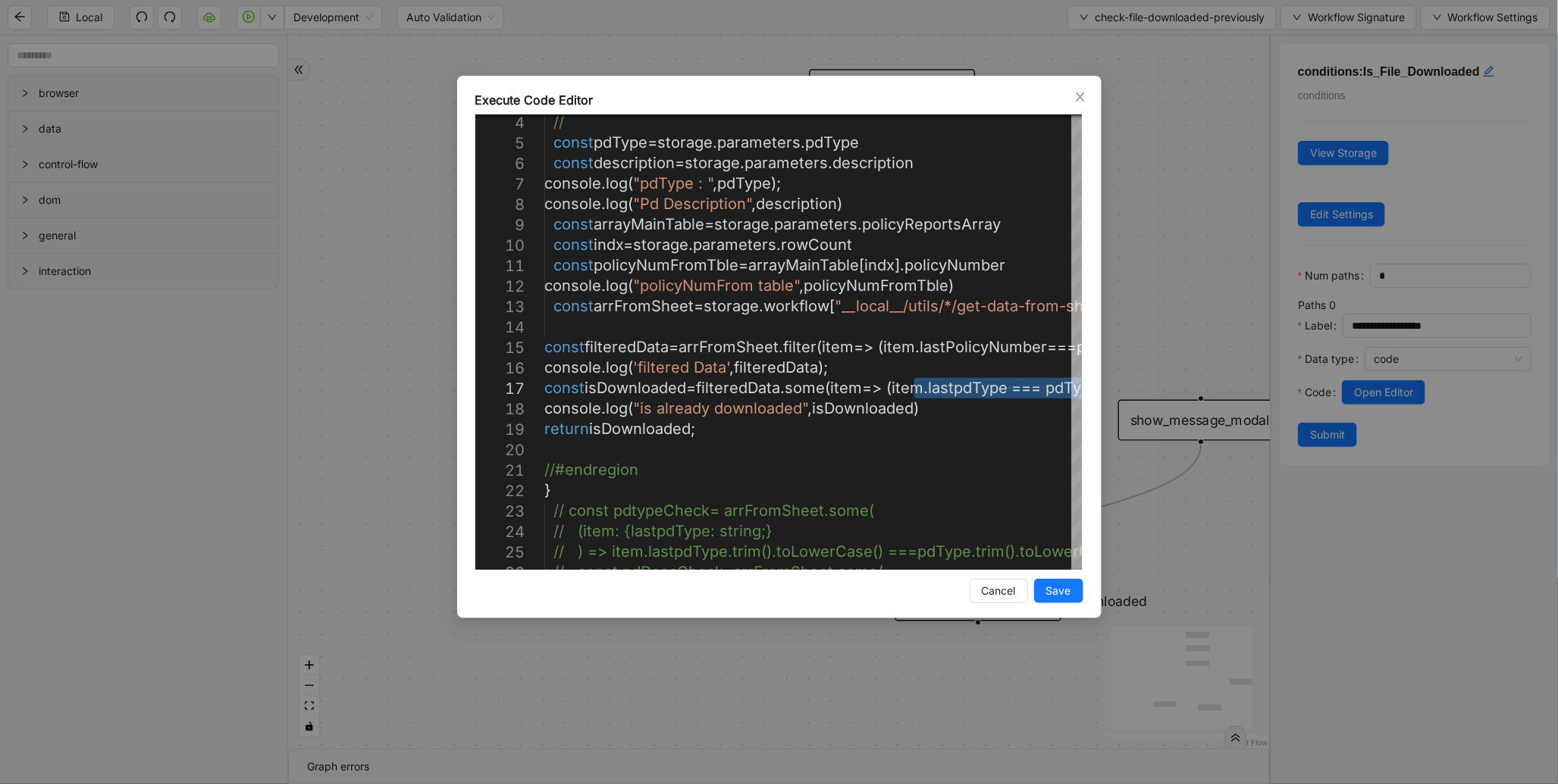
click at [1121, 238] on div "Execute Code Editor 7 8 9 10 11 12 13 14 15 16 17 18 19 20 21 22 23 6 5 4 24 25…" at bounding box center [779, 392] width 1558 height 784
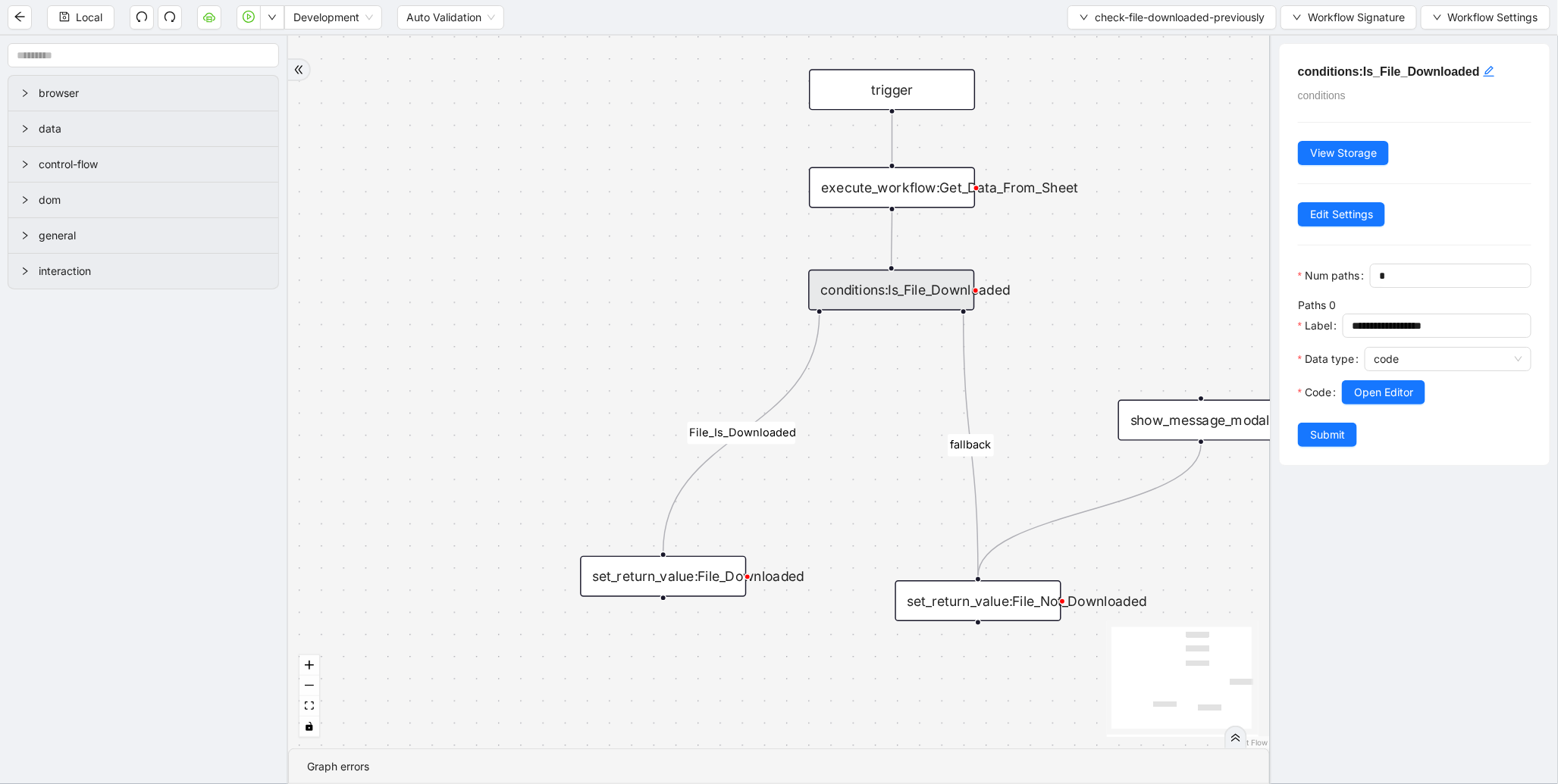
click at [668, 575] on div "set_return_value:File_Downloaded" at bounding box center [662, 576] width 166 height 41
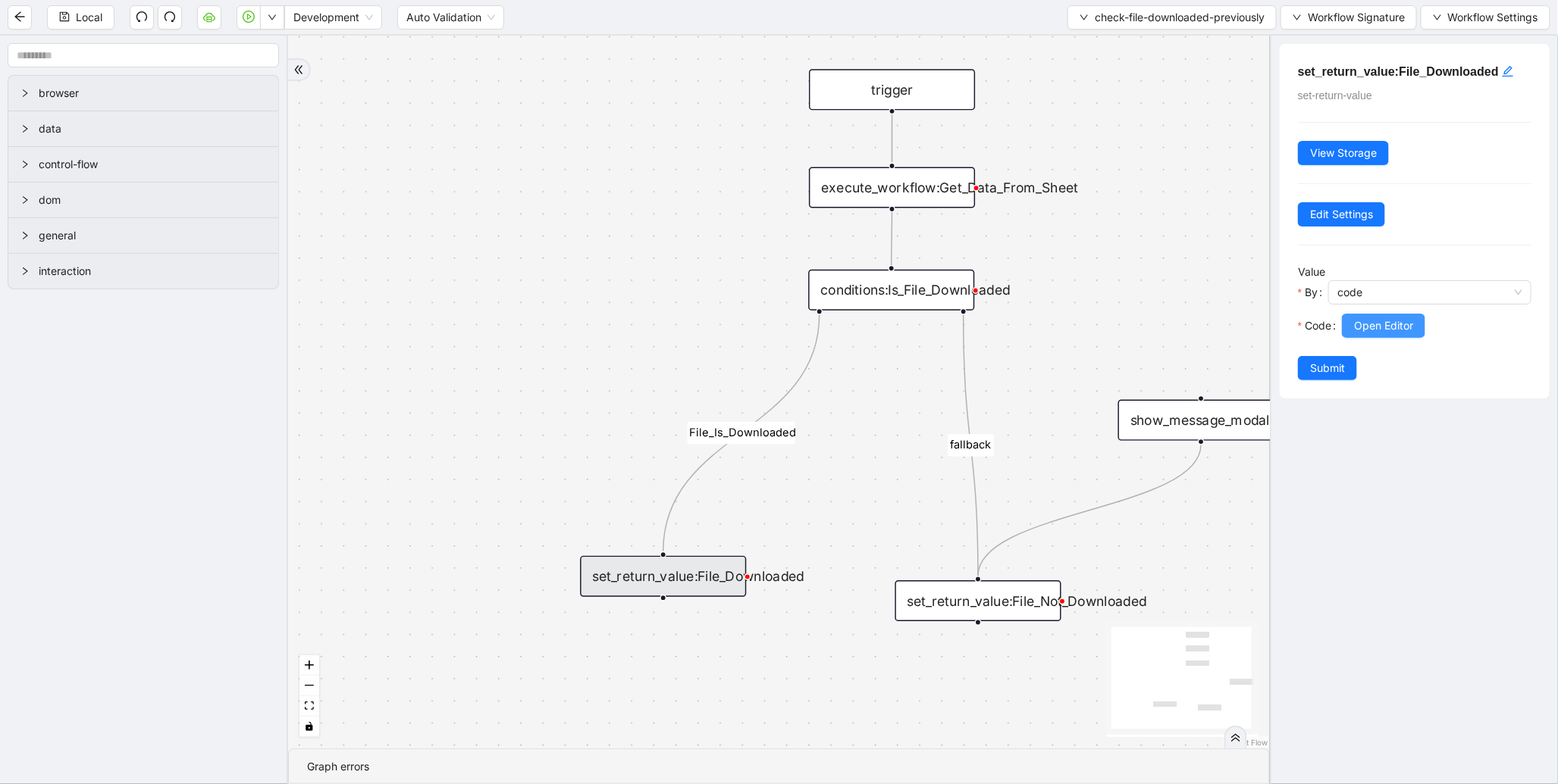
click at [1404, 332] on span "Open Editor" at bounding box center [1384, 326] width 59 height 17
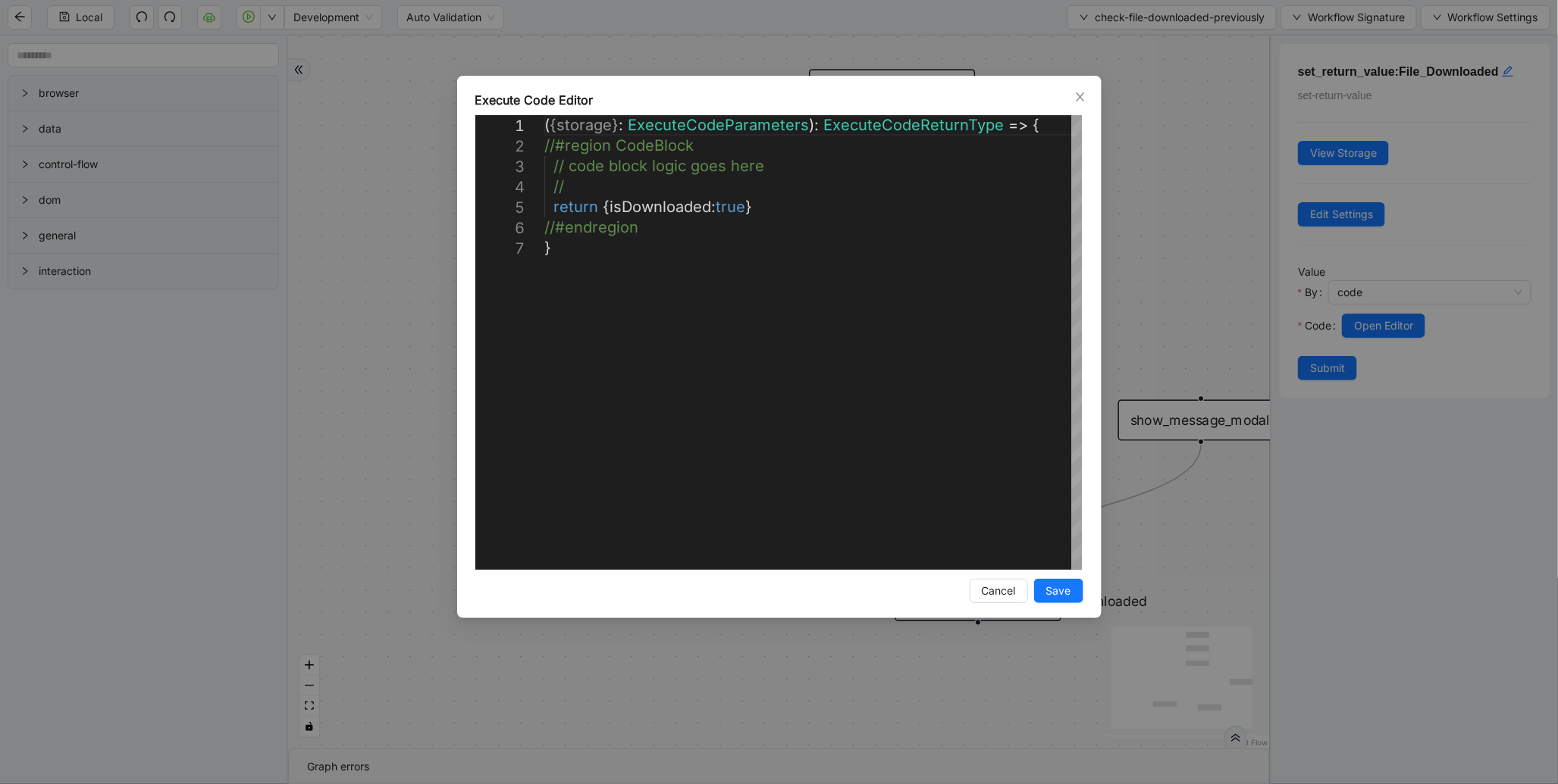
click at [1183, 305] on div "**********" at bounding box center [779, 392] width 1558 height 784
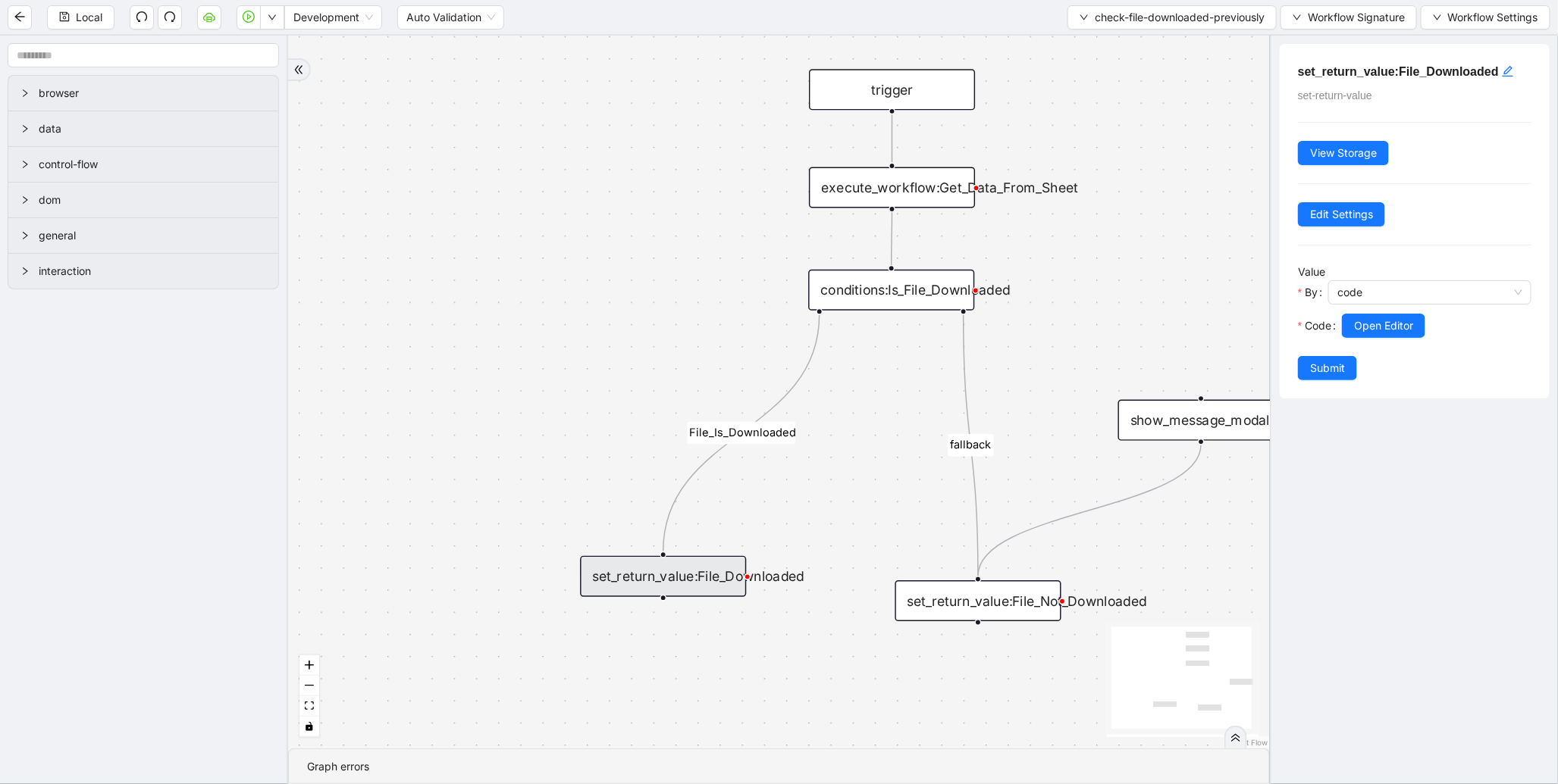
click at [950, 301] on div "conditions:Is_File_Downloaded" at bounding box center [891, 290] width 166 height 41
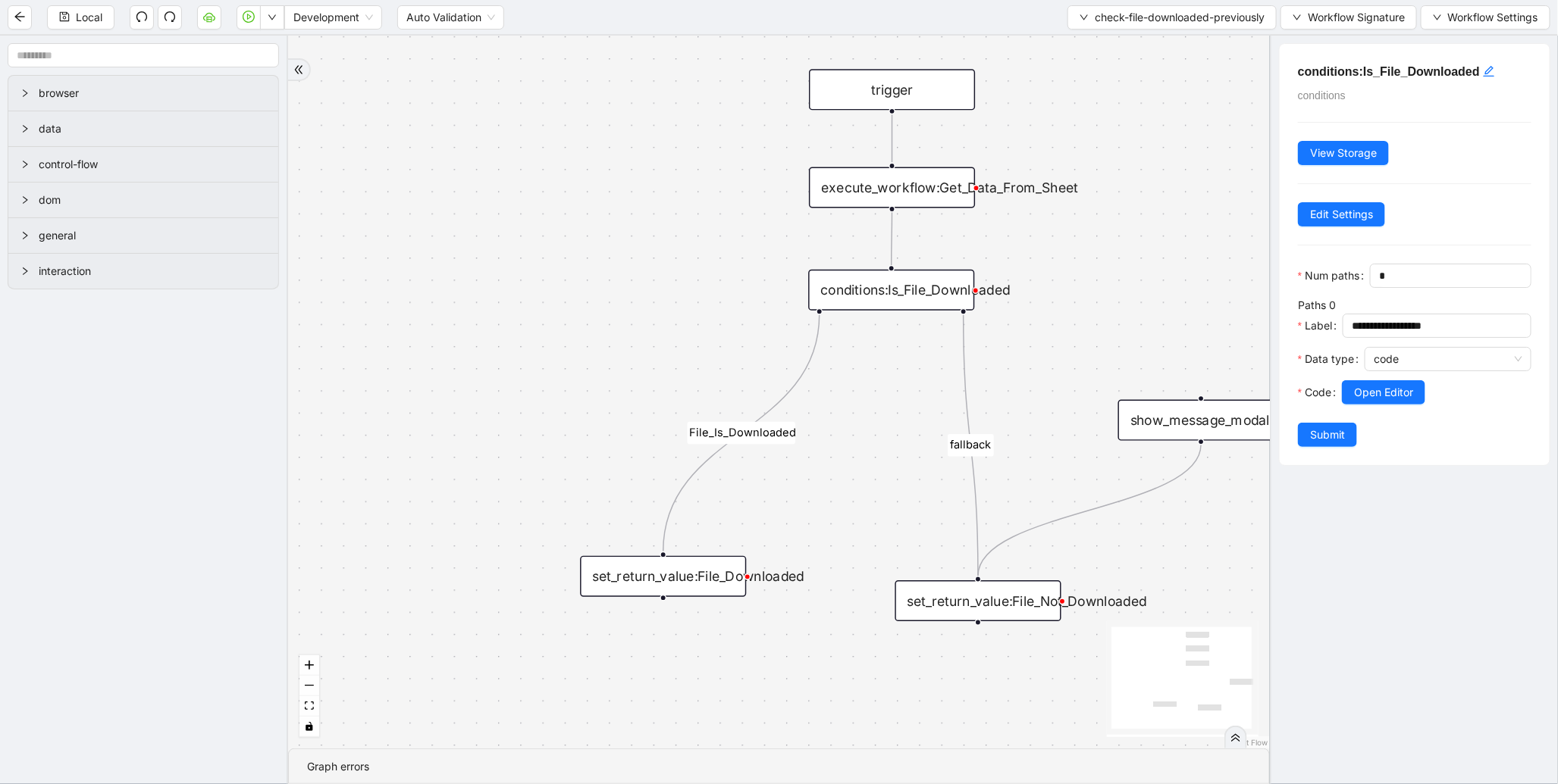
click at [1012, 607] on div "set_return_value:File_Not_Downloaded" at bounding box center [978, 601] width 166 height 41
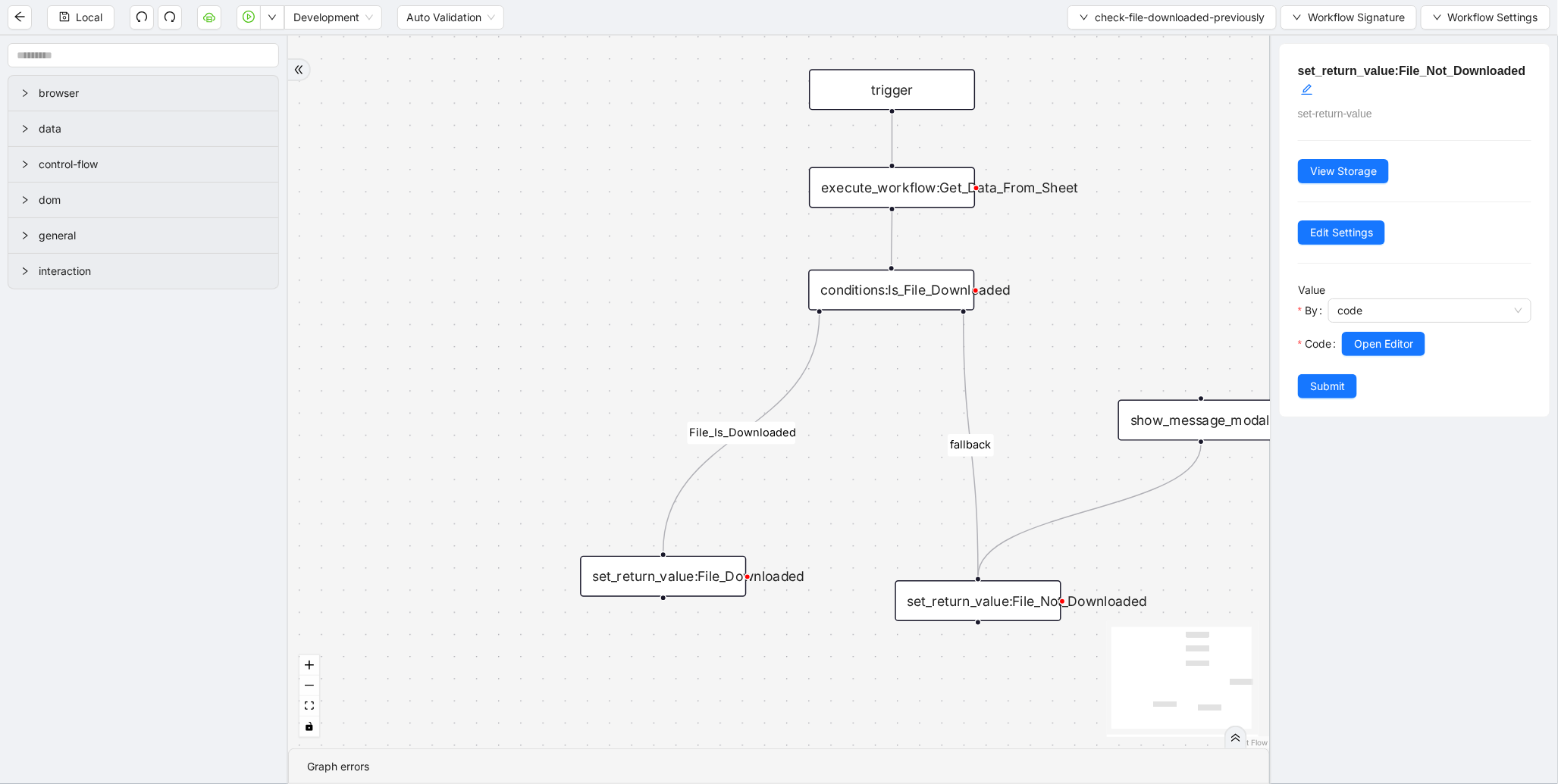
click at [936, 282] on div "conditions:Is_File_Downloaded" at bounding box center [891, 290] width 166 height 41
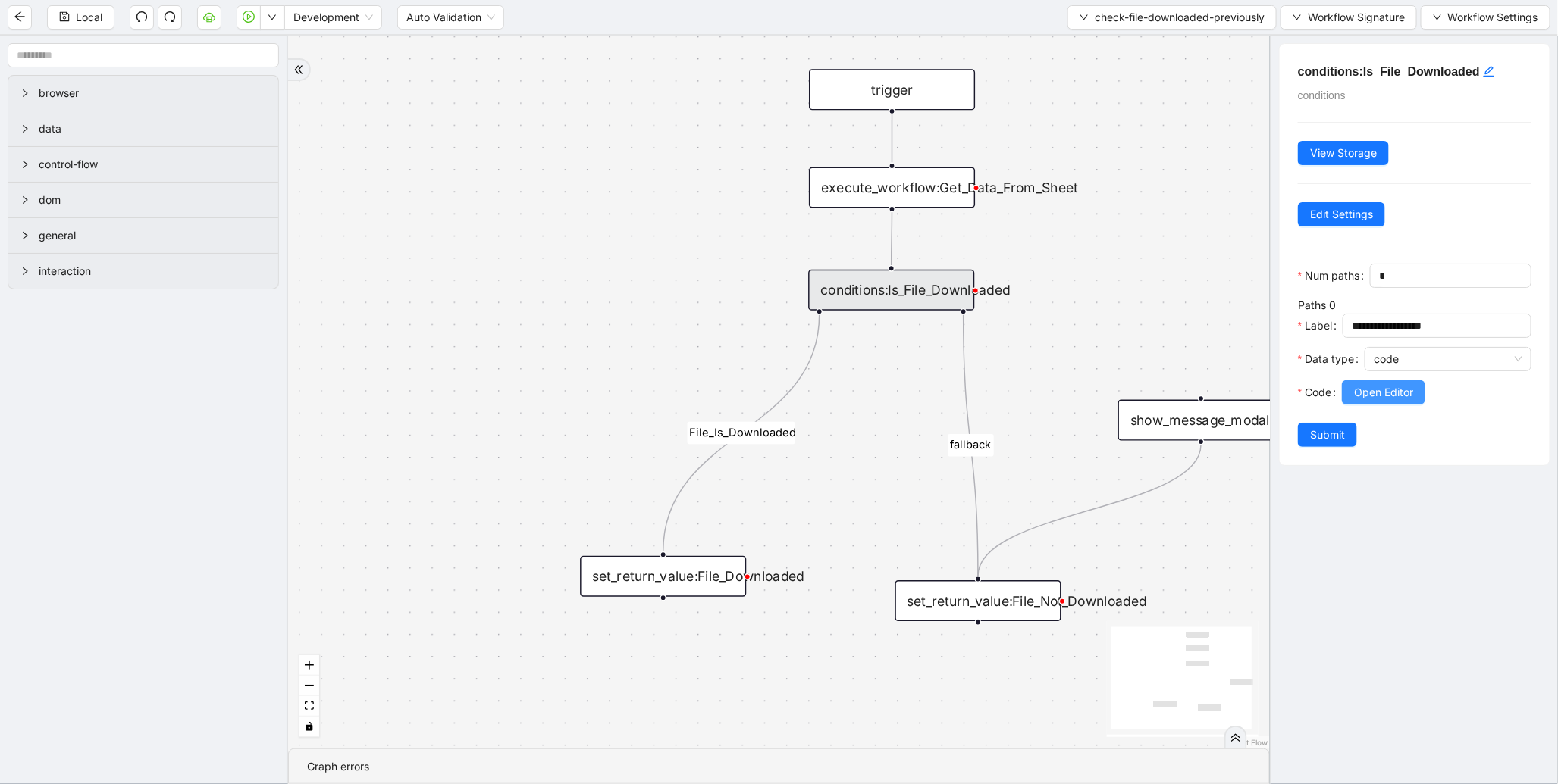
click at [1375, 400] on span "Open Editor" at bounding box center [1384, 392] width 59 height 17
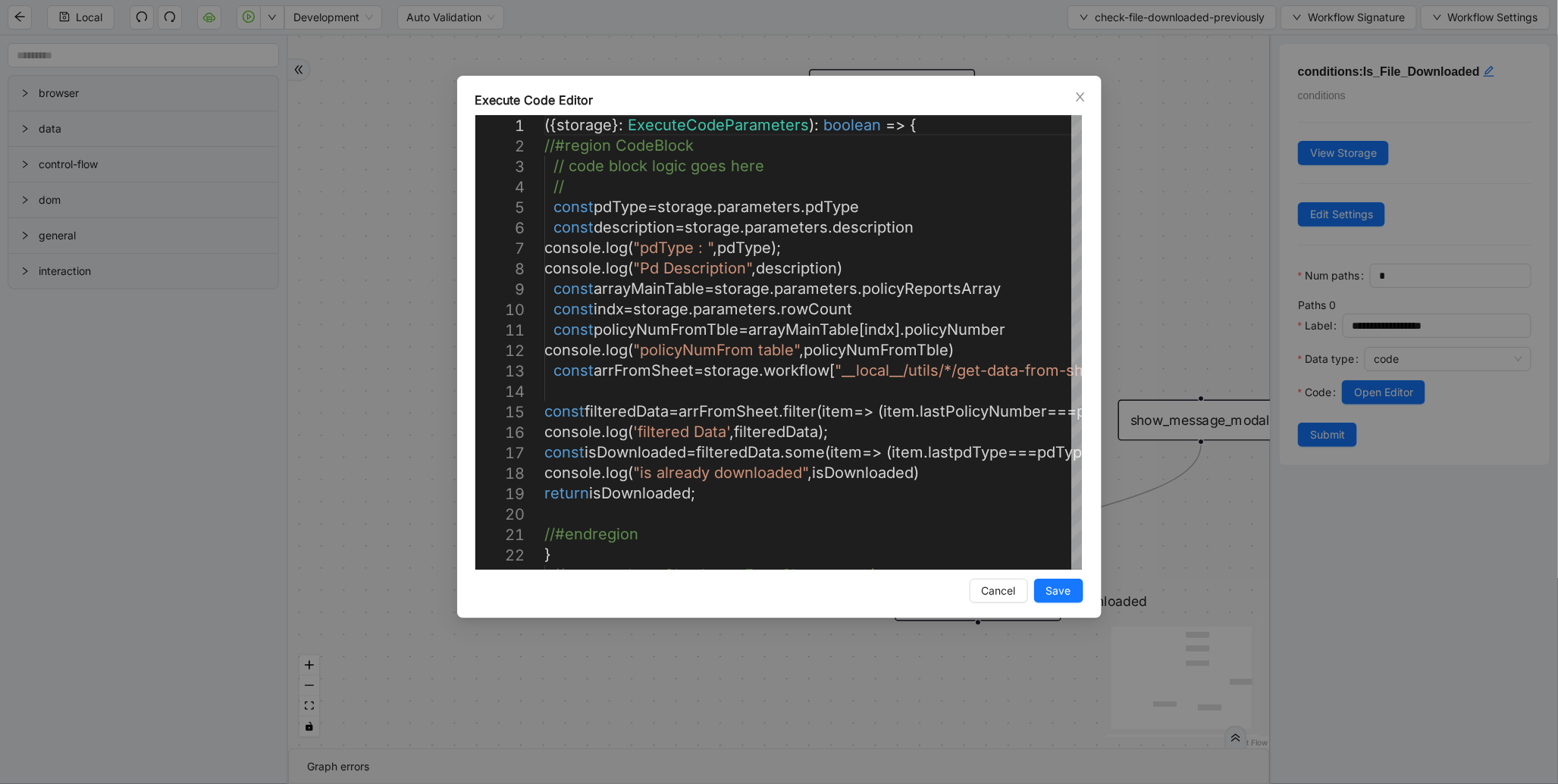
click at [1215, 232] on div "Execute Code Editor 22 23 21 20 19 18 17 15 16 14 12 13 11 10 9 8 7 6 4 5 2 3 1…" at bounding box center [779, 392] width 1558 height 784
